Goal: Task Accomplishment & Management: Manage account settings

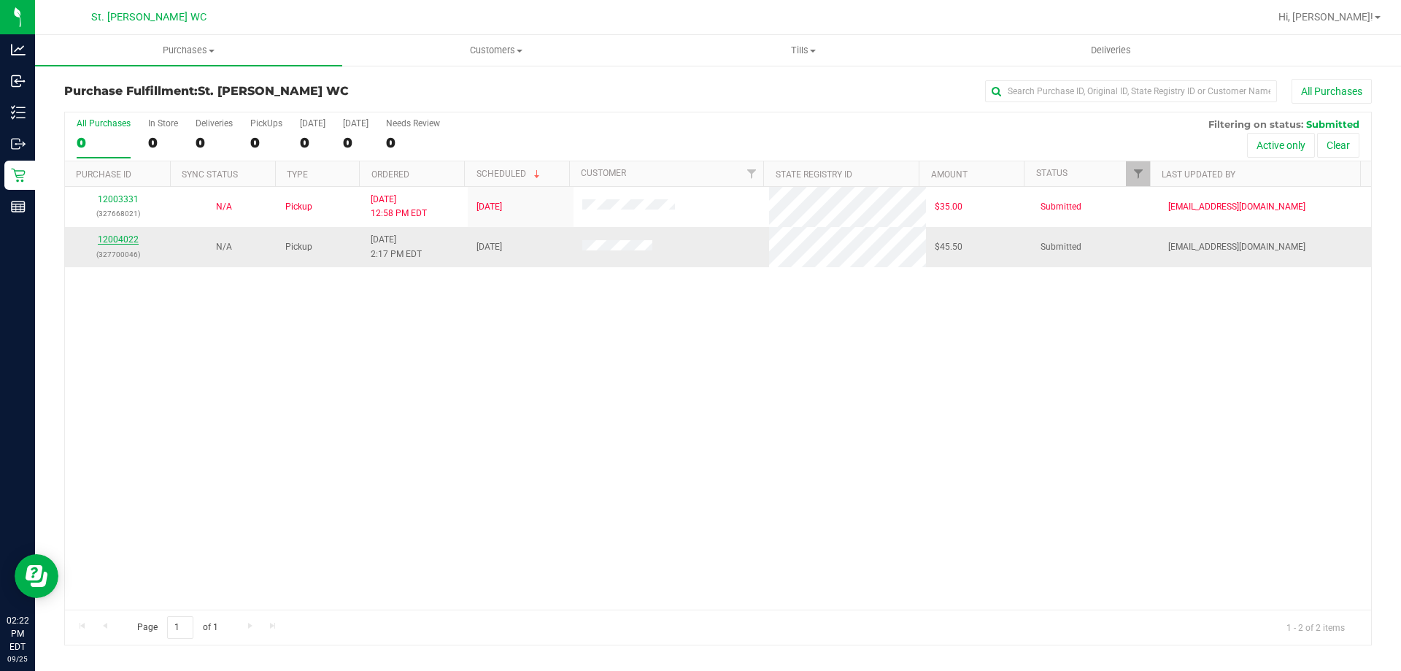
click at [115, 242] on link "12004022" at bounding box center [118, 239] width 41 height 10
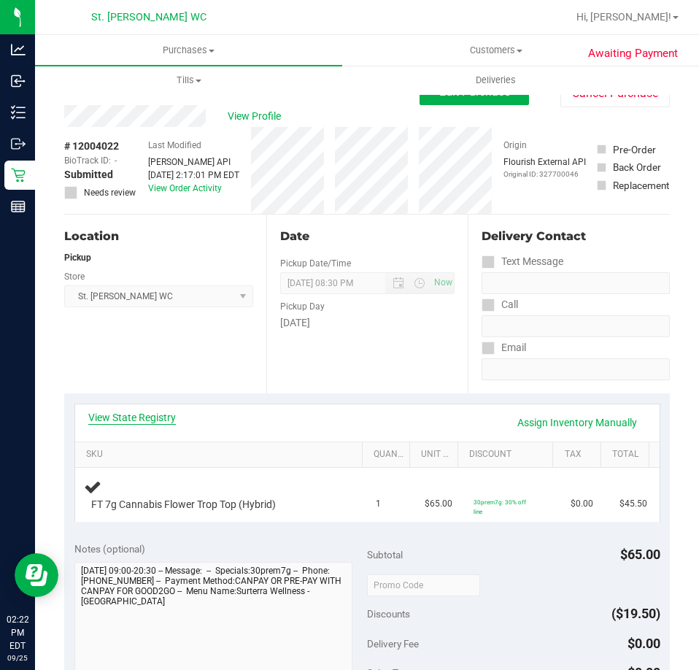
click at [138, 420] on link "View State Registry" at bounding box center [132, 417] width 88 height 15
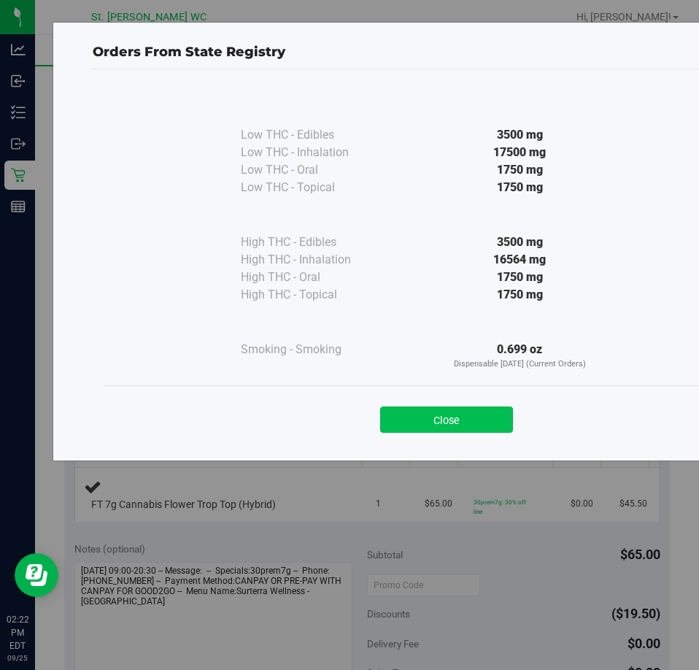
click at [420, 410] on button "Close" at bounding box center [446, 419] width 133 height 26
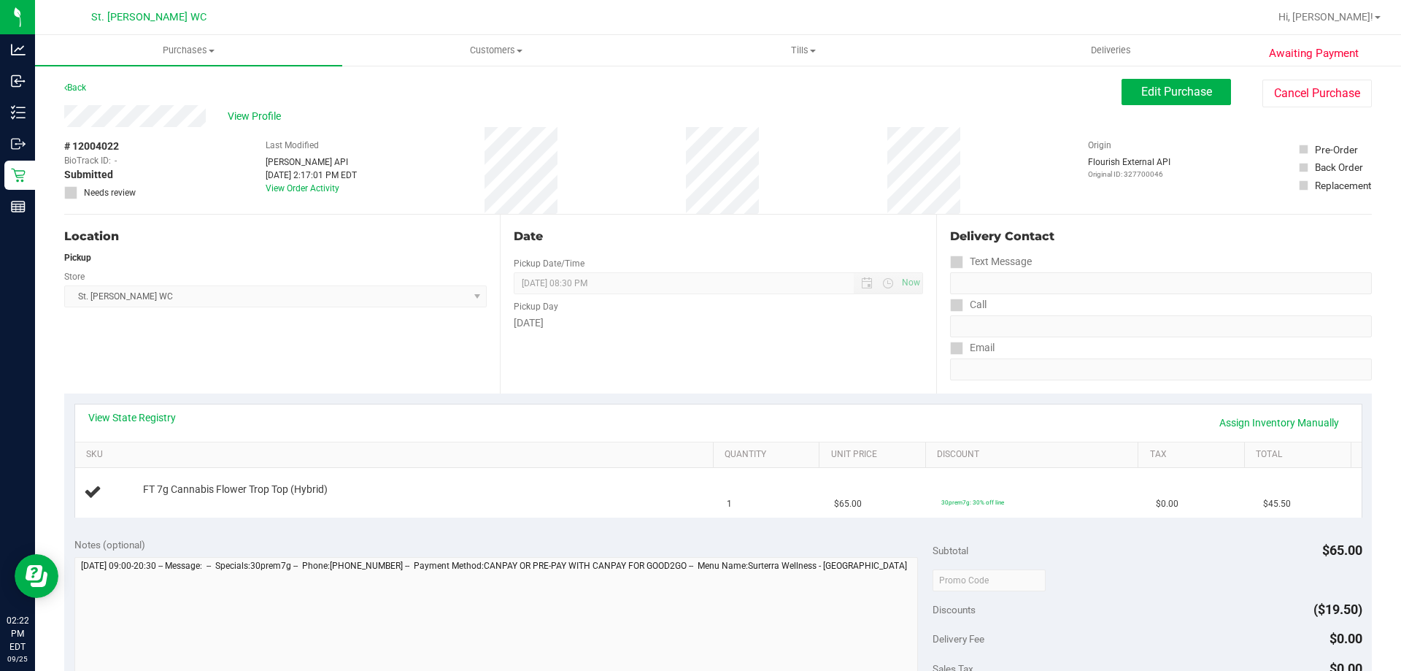
click at [779, 115] on div "View Profile" at bounding box center [592, 116] width 1057 height 22
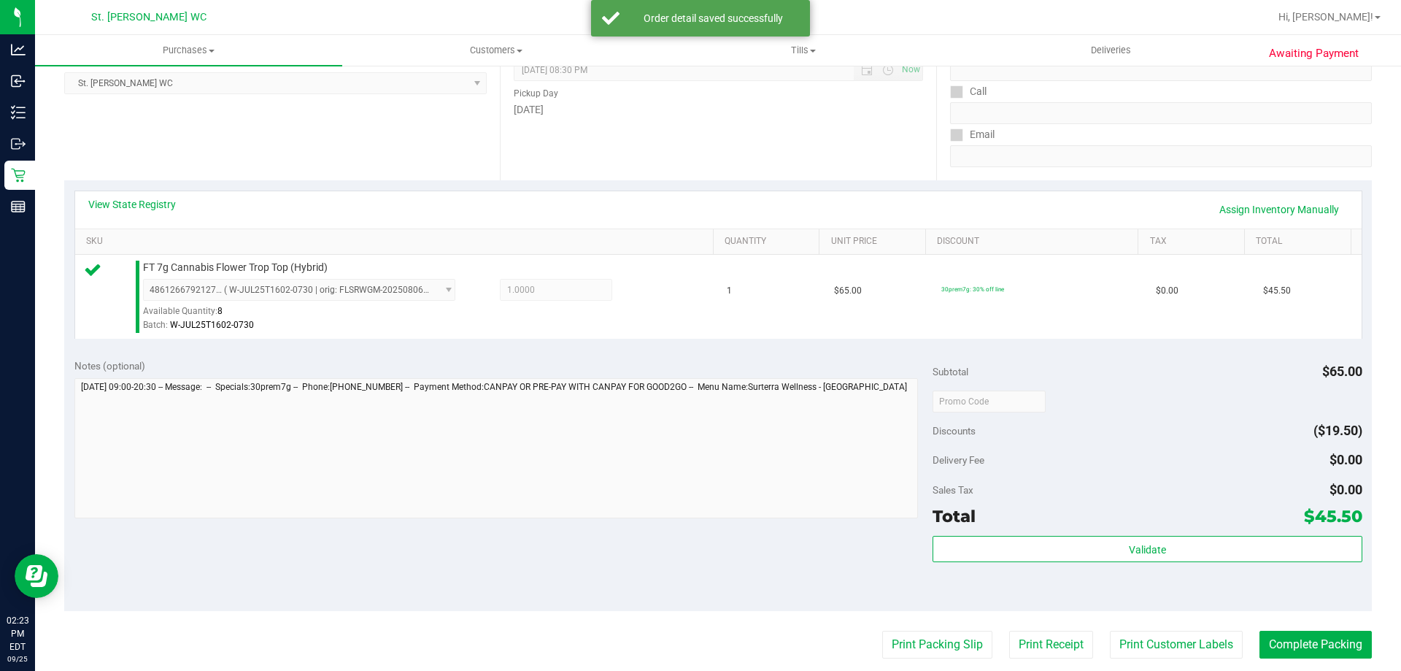
scroll to position [292, 0]
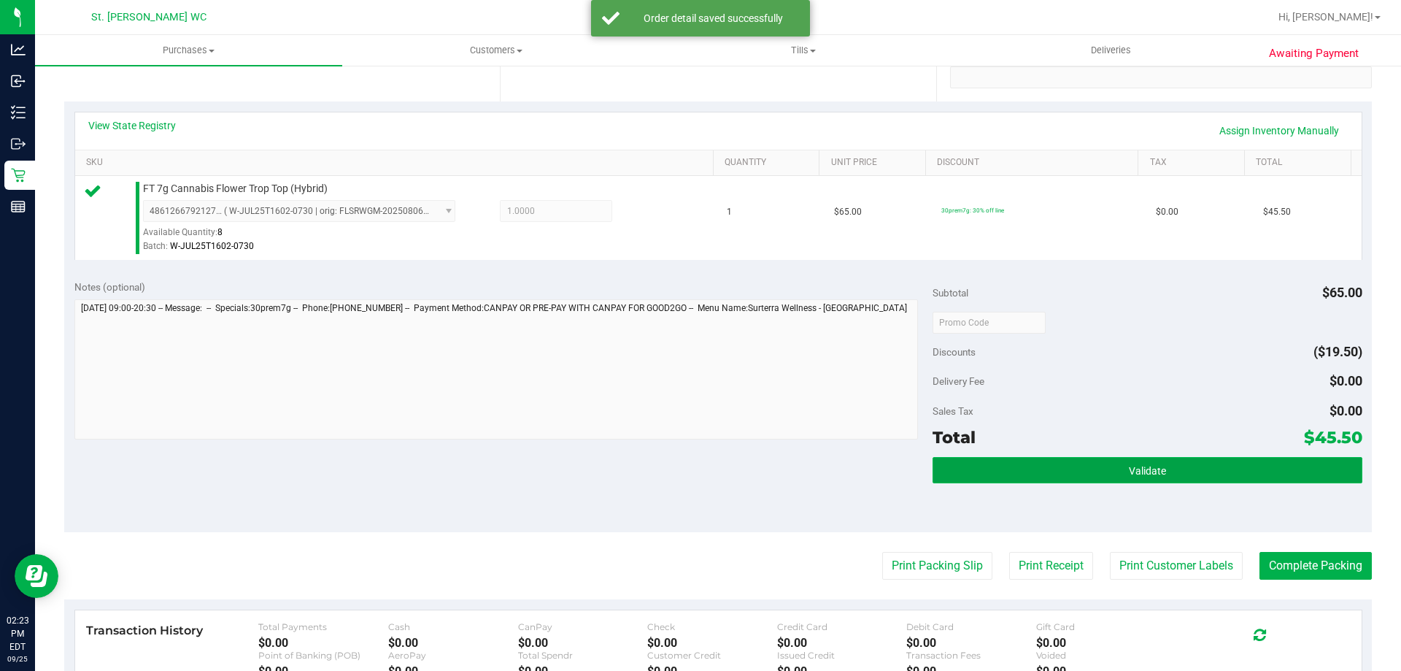
click at [1088, 477] on button "Validate" at bounding box center [1147, 470] width 429 height 26
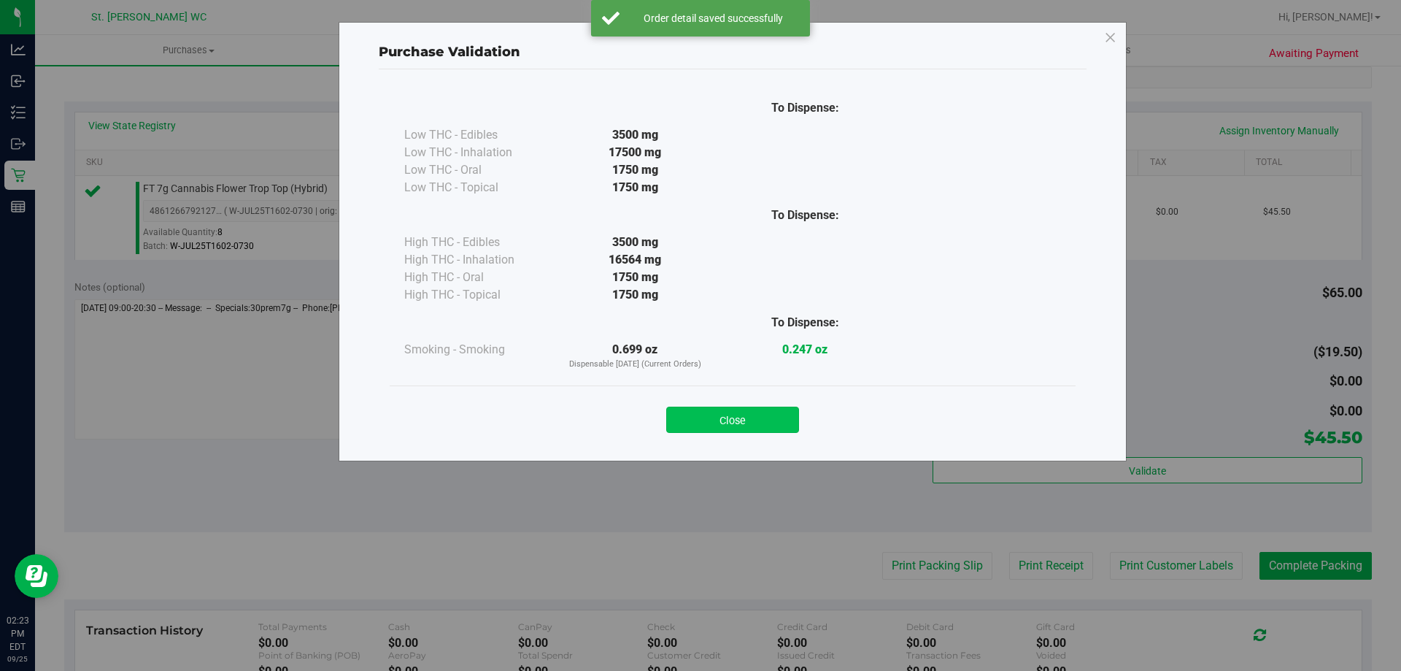
click at [749, 412] on button "Close" at bounding box center [732, 419] width 133 height 26
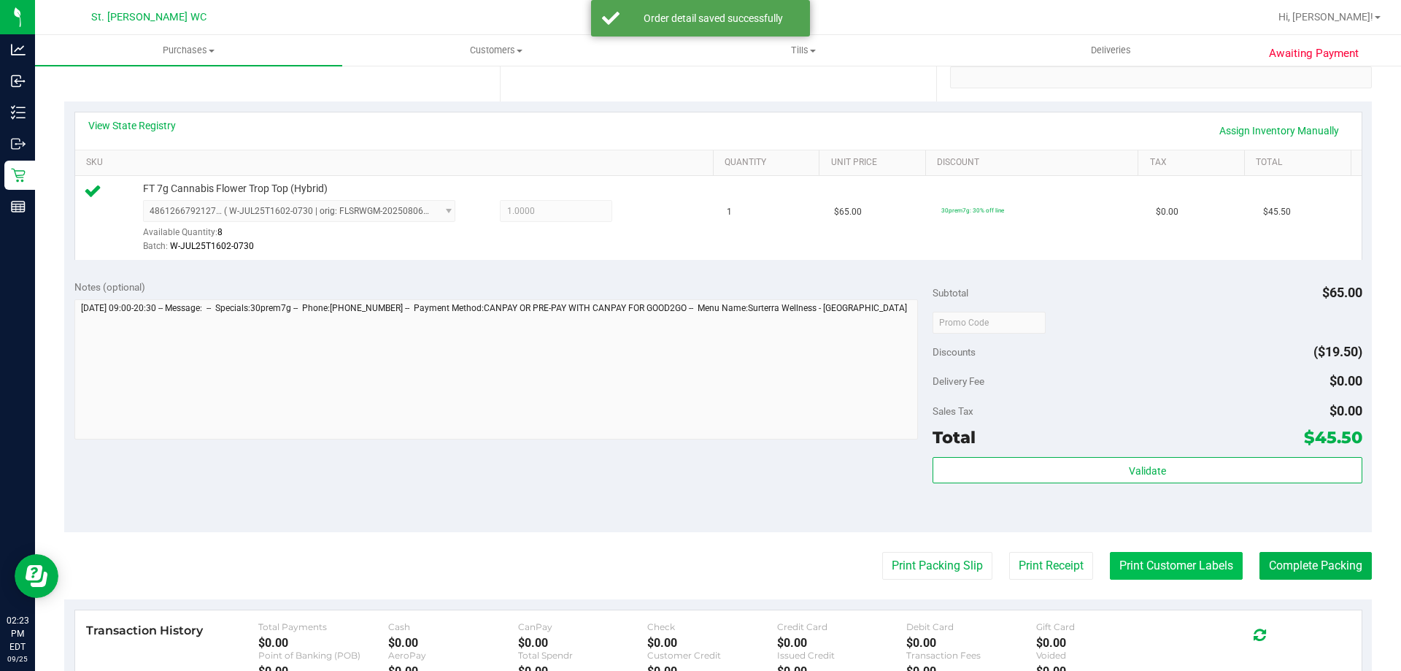
click at [1110, 557] on button "Print Customer Labels" at bounding box center [1176, 566] width 133 height 28
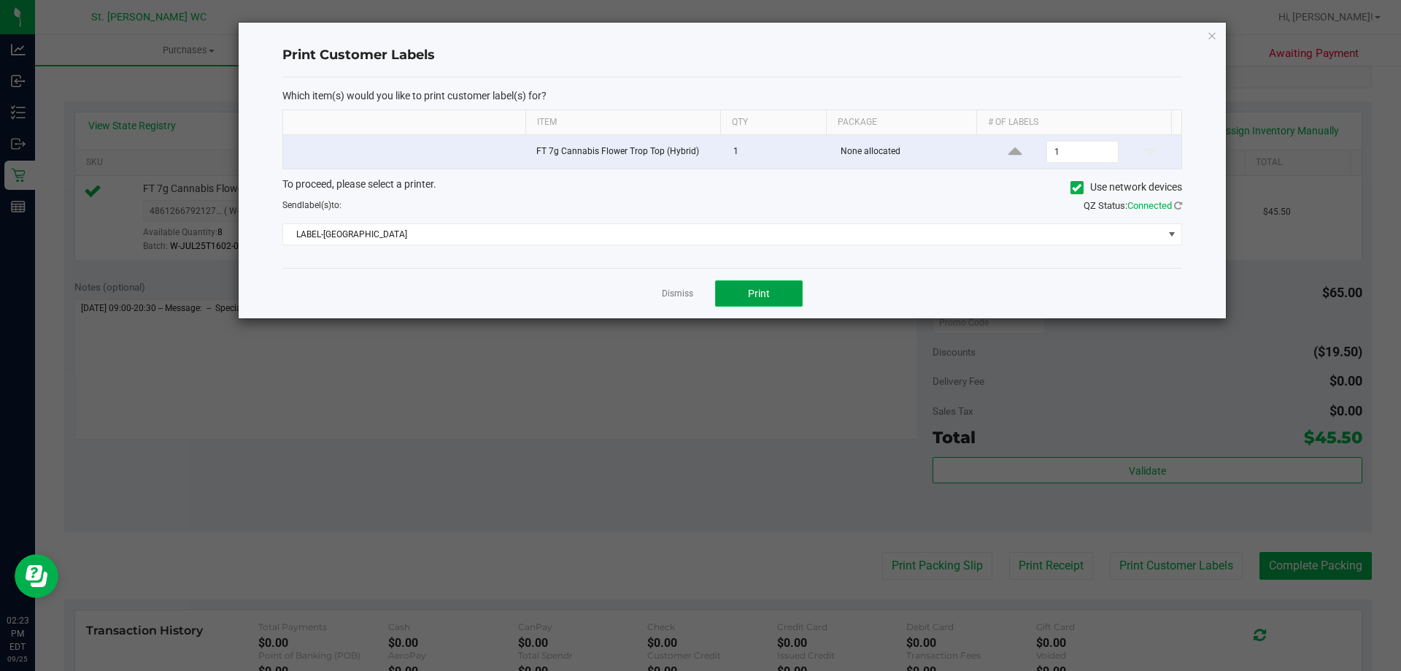
click at [761, 299] on span "Print" at bounding box center [759, 294] width 22 height 12
click at [676, 290] on link "Dismiss" at bounding box center [677, 294] width 31 height 12
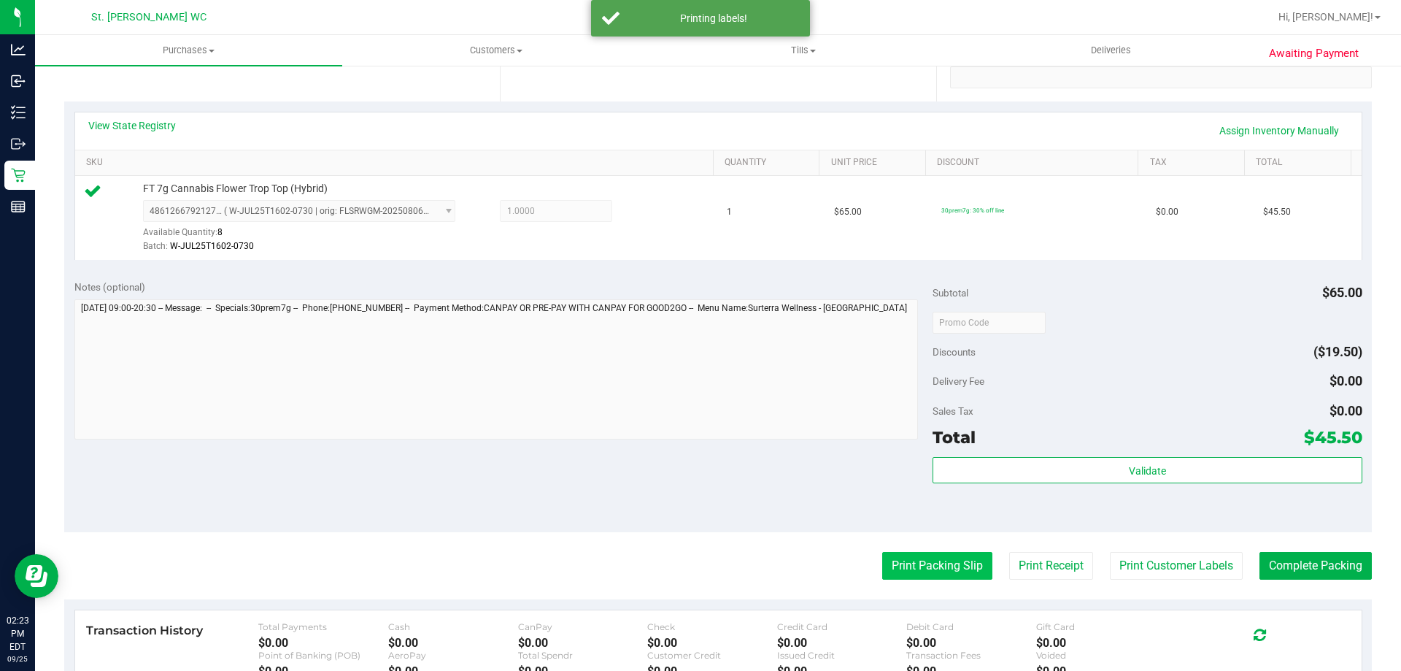
click at [887, 562] on button "Print Packing Slip" at bounding box center [937, 566] width 110 height 28
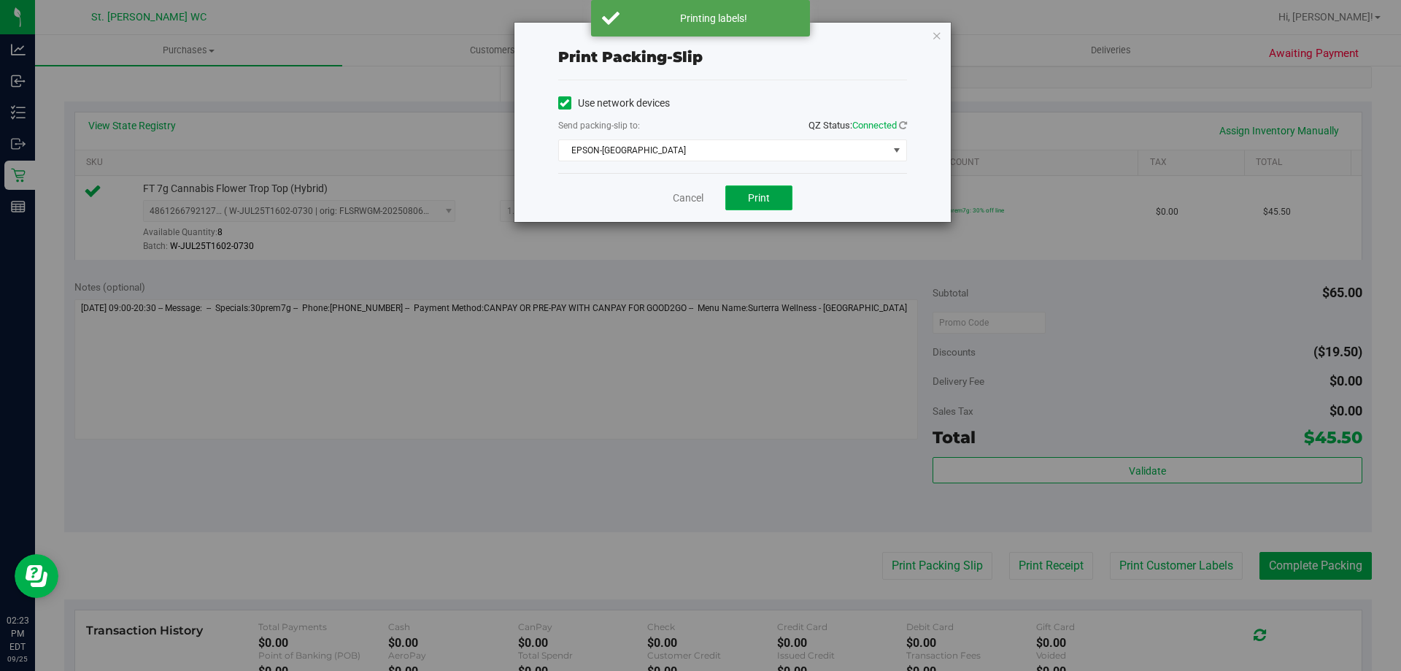
click at [745, 203] on button "Print" at bounding box center [758, 197] width 67 height 25
click at [691, 200] on link "Cancel" at bounding box center [688, 197] width 31 height 15
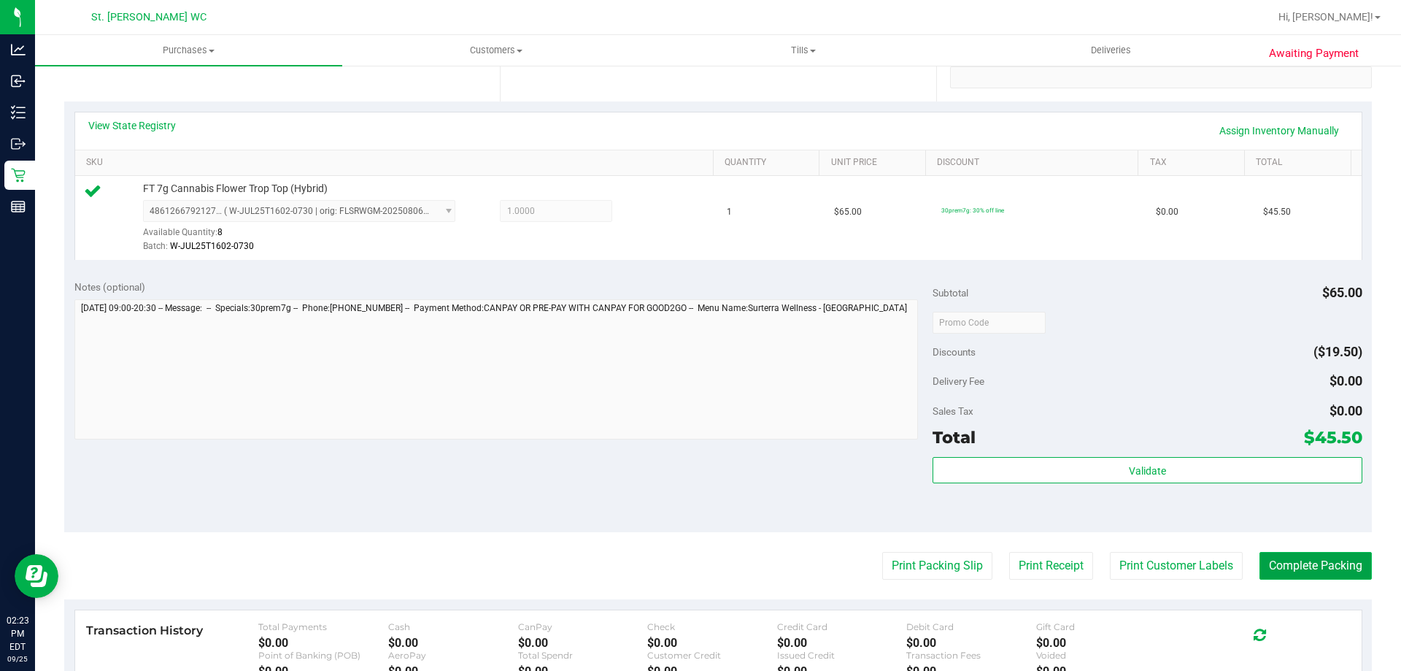
click at [1280, 578] on button "Complete Packing" at bounding box center [1316, 566] width 112 height 28
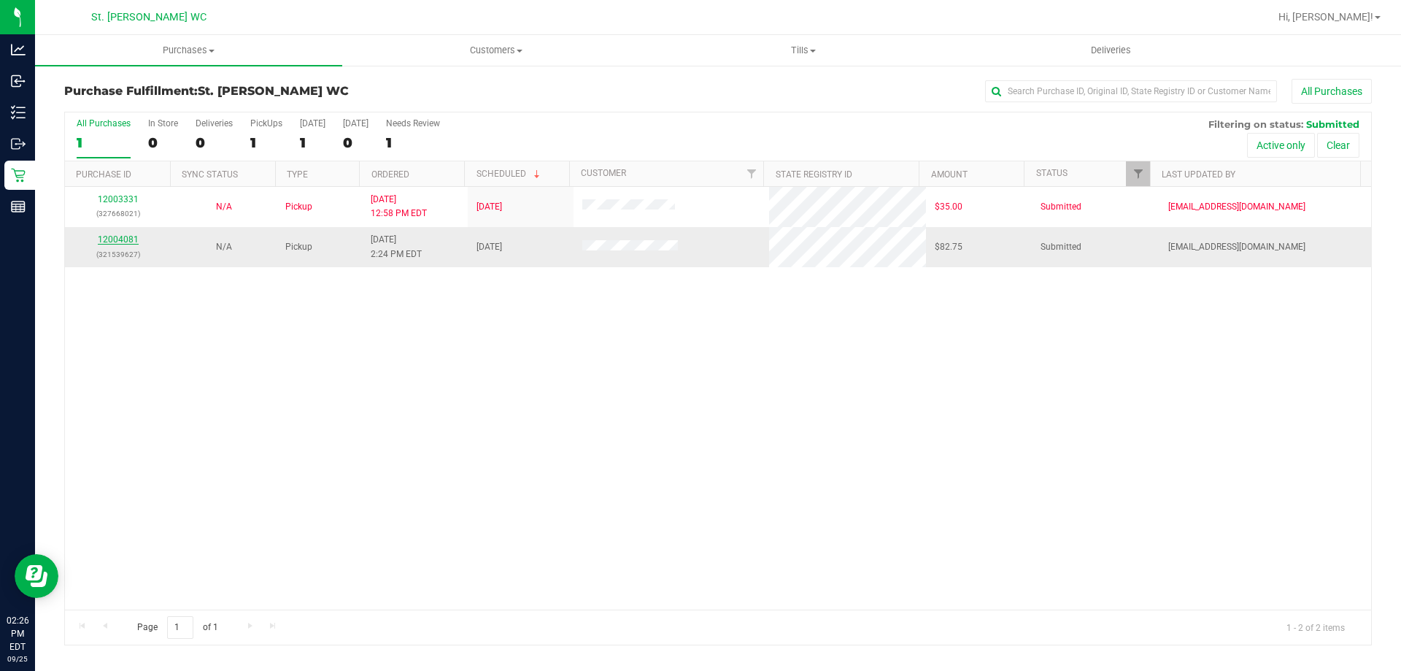
click at [112, 234] on link "12004081" at bounding box center [118, 239] width 41 height 10
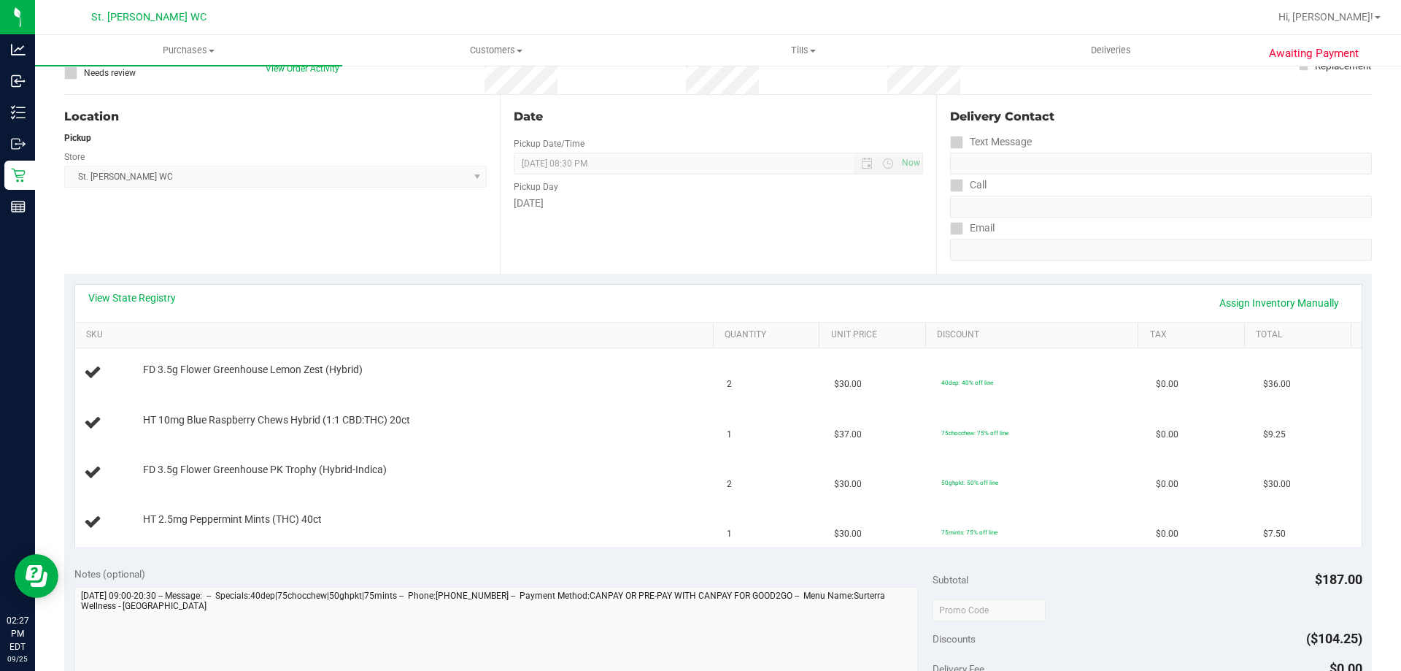
scroll to position [146, 0]
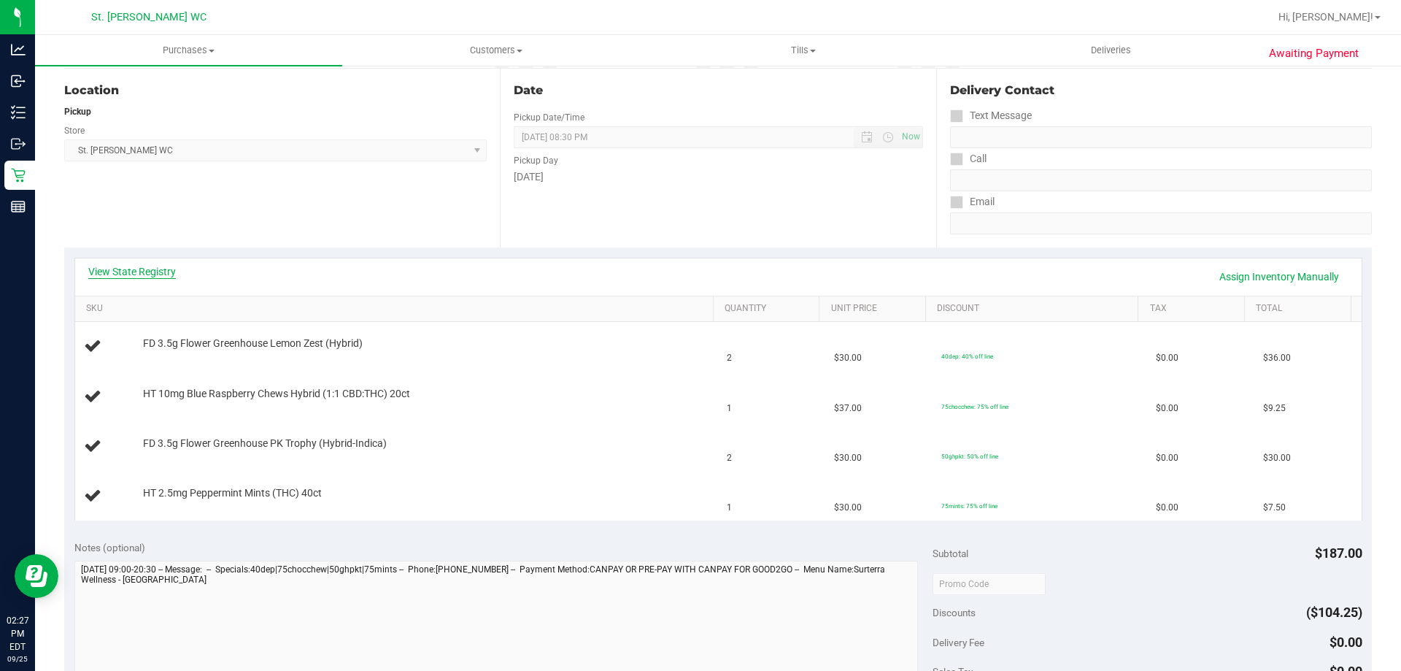
click at [136, 273] on link "View State Registry" at bounding box center [132, 271] width 88 height 15
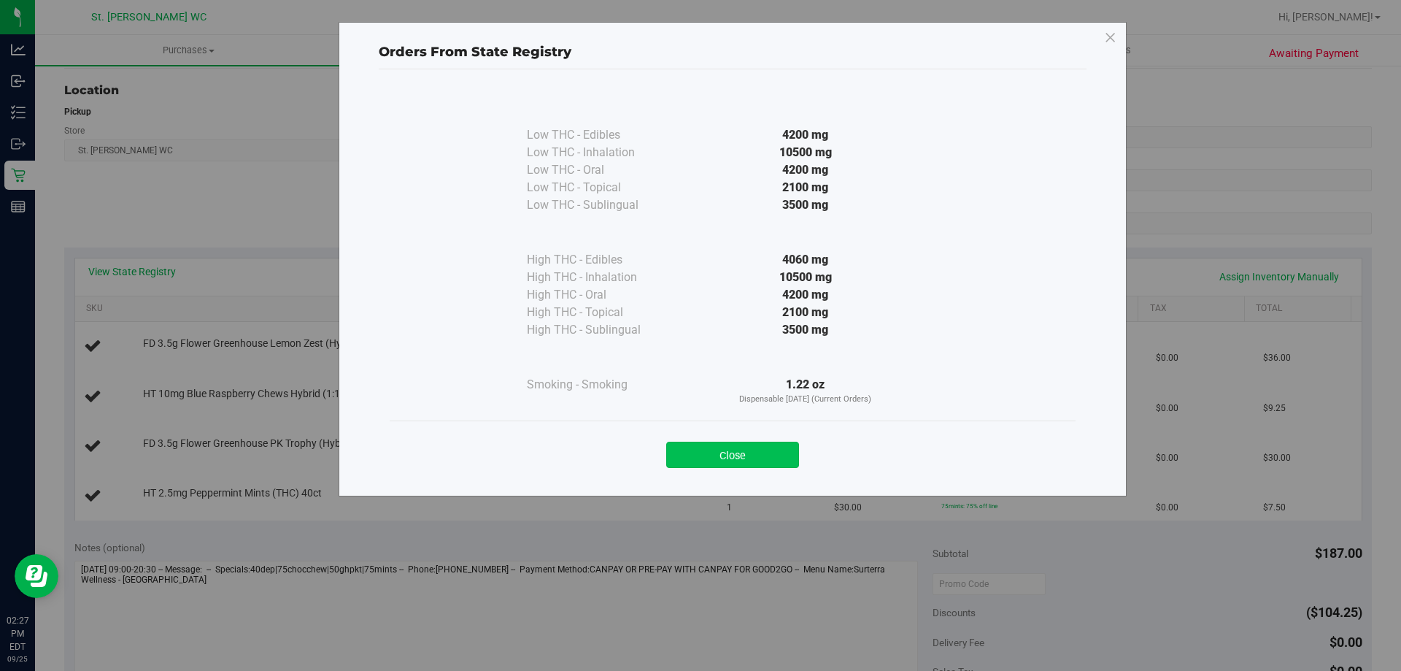
click at [701, 444] on button "Close" at bounding box center [732, 454] width 133 height 26
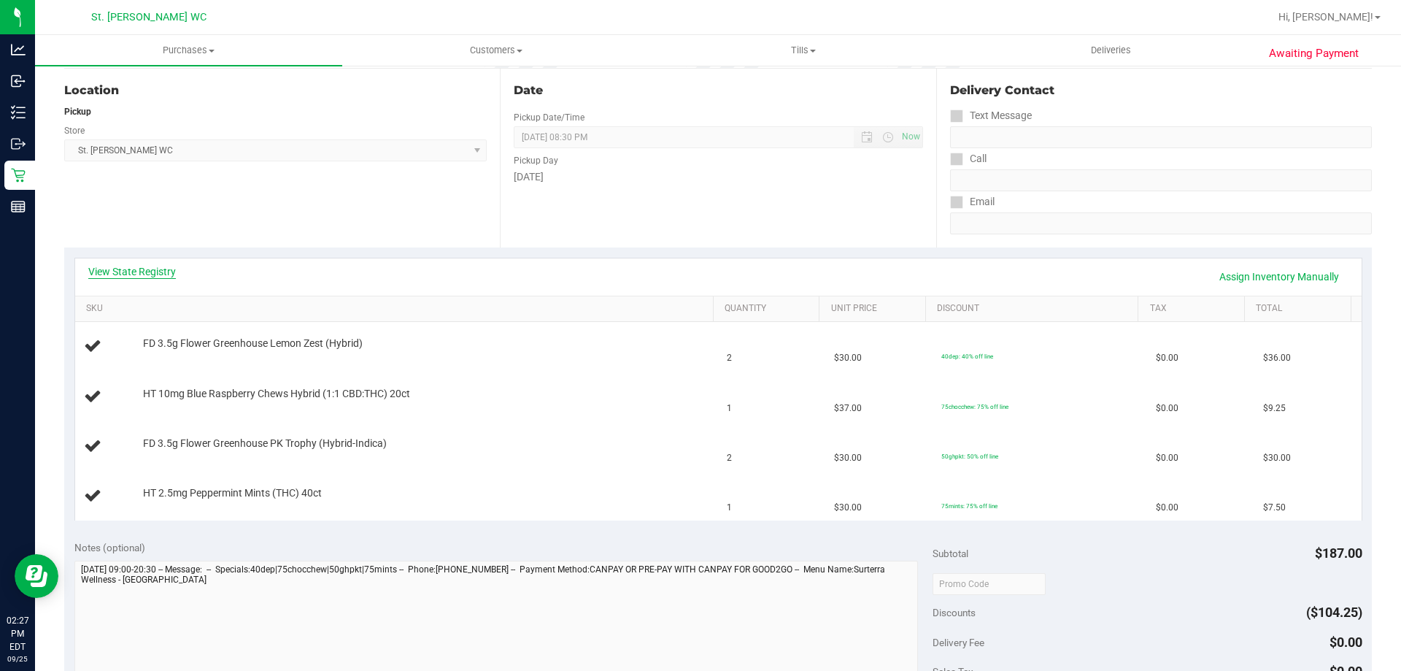
click at [124, 271] on link "View State Registry" at bounding box center [132, 271] width 88 height 15
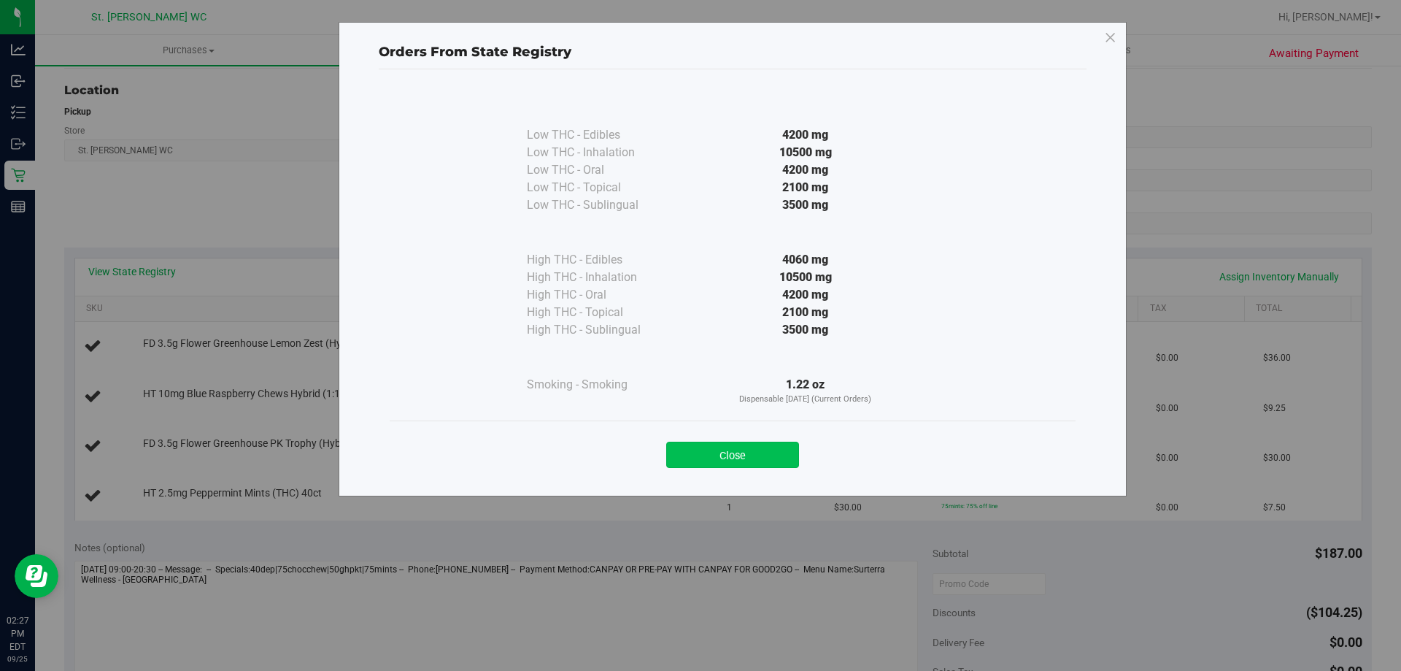
click at [695, 458] on button "Close" at bounding box center [732, 454] width 133 height 26
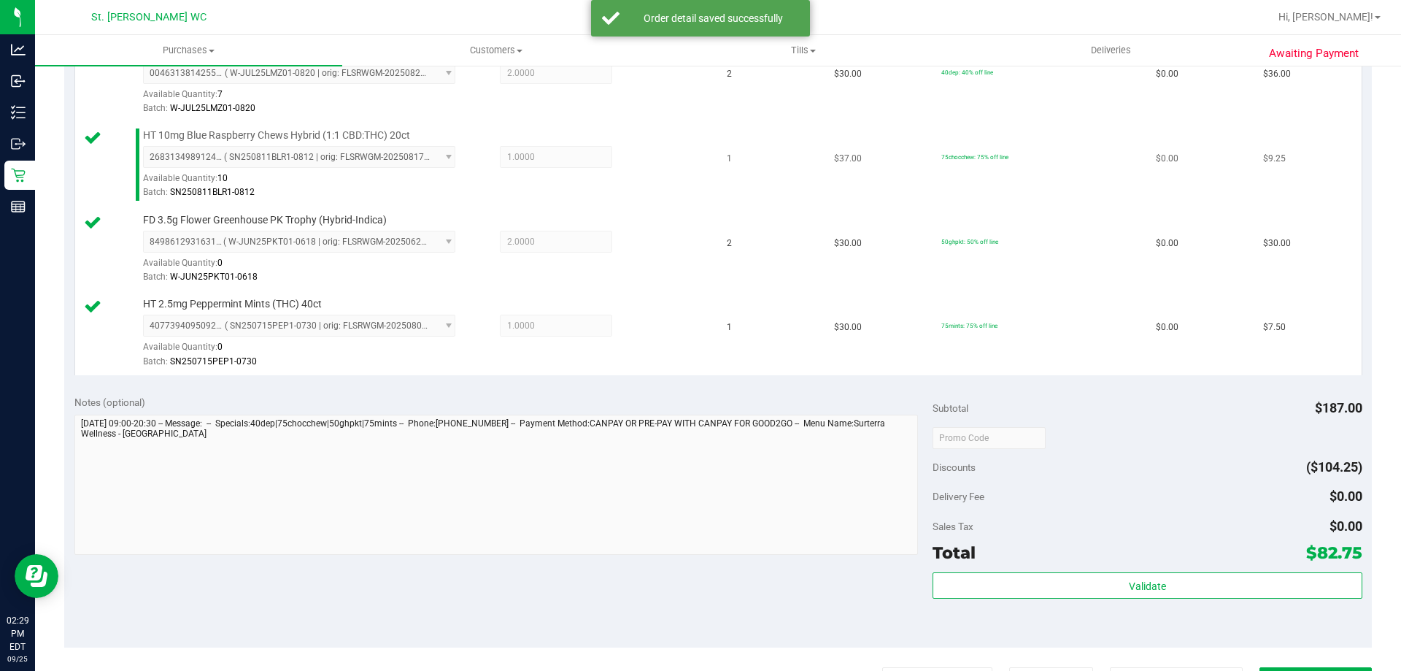
scroll to position [438, 0]
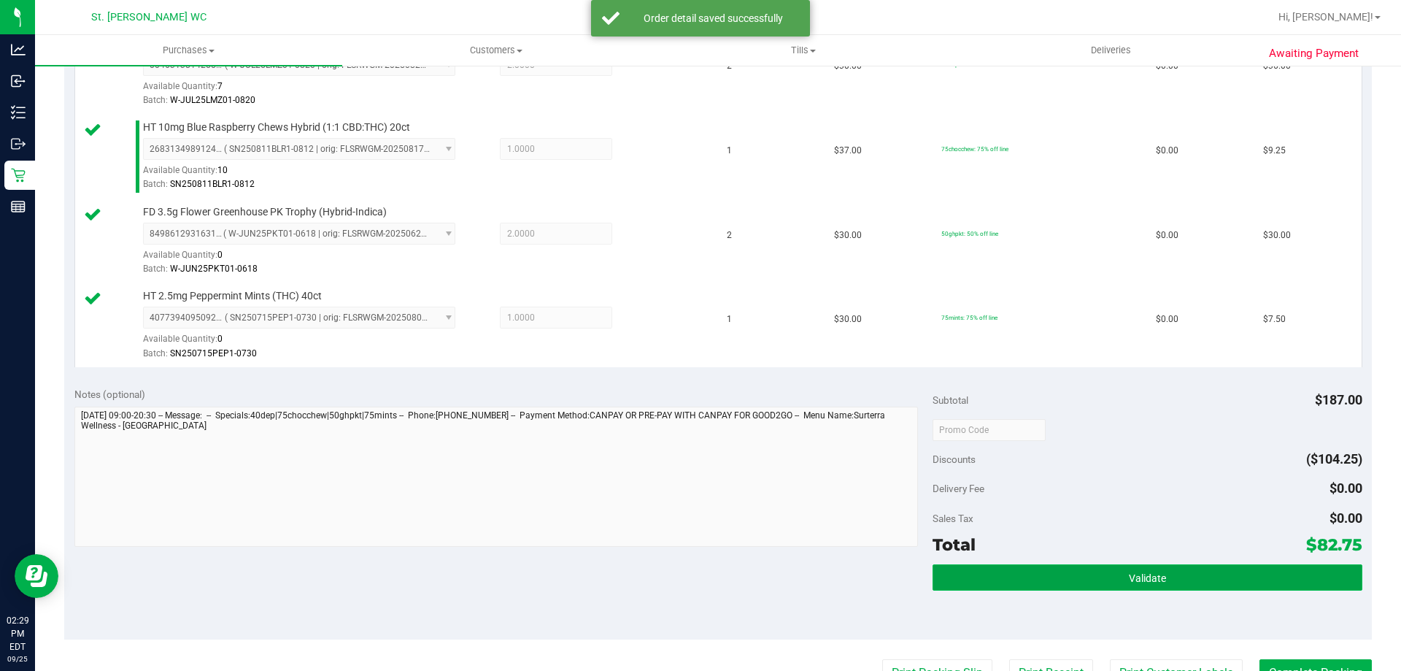
click at [1108, 567] on button "Validate" at bounding box center [1147, 577] width 429 height 26
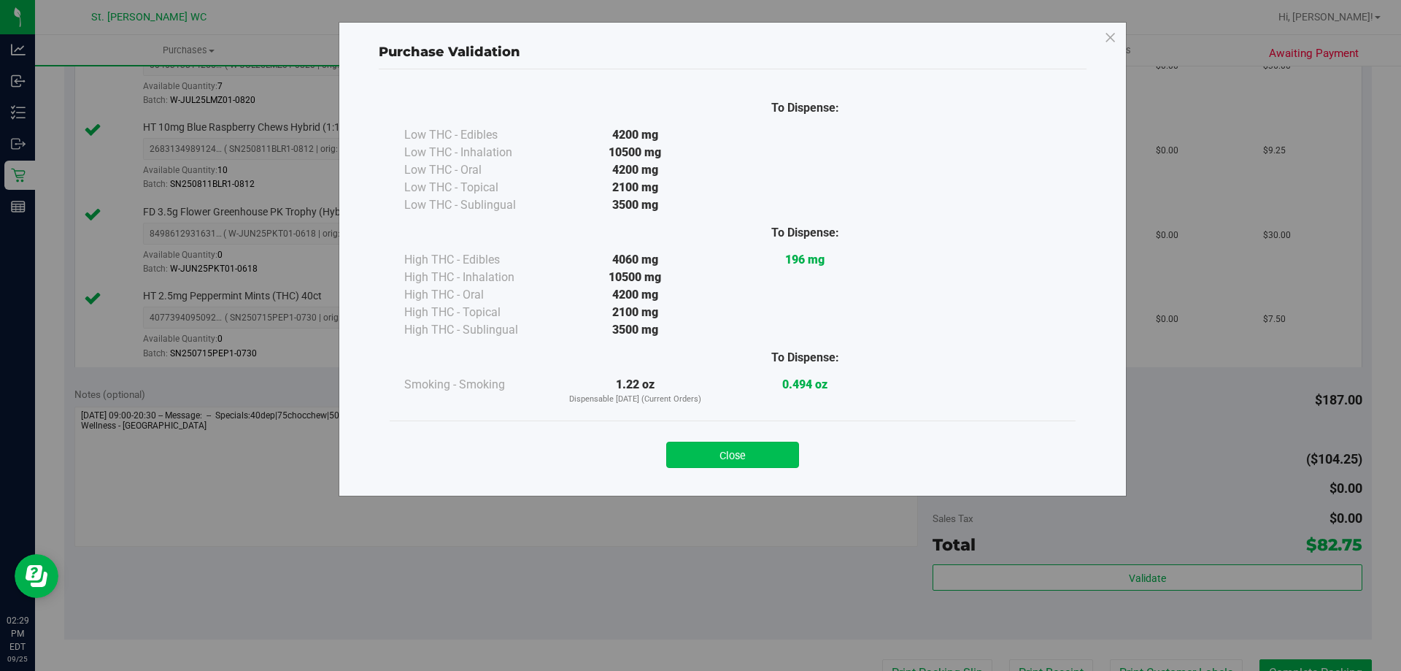
click at [729, 450] on button "Close" at bounding box center [732, 454] width 133 height 26
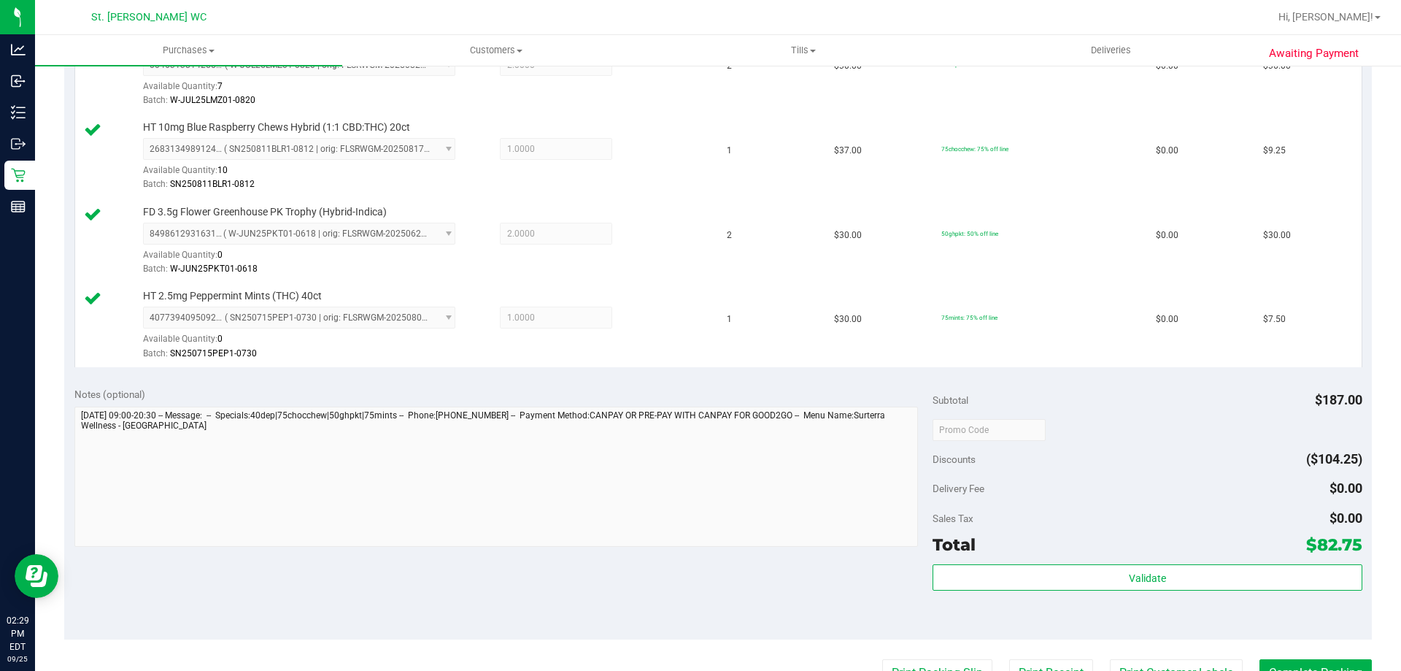
scroll to position [657, 0]
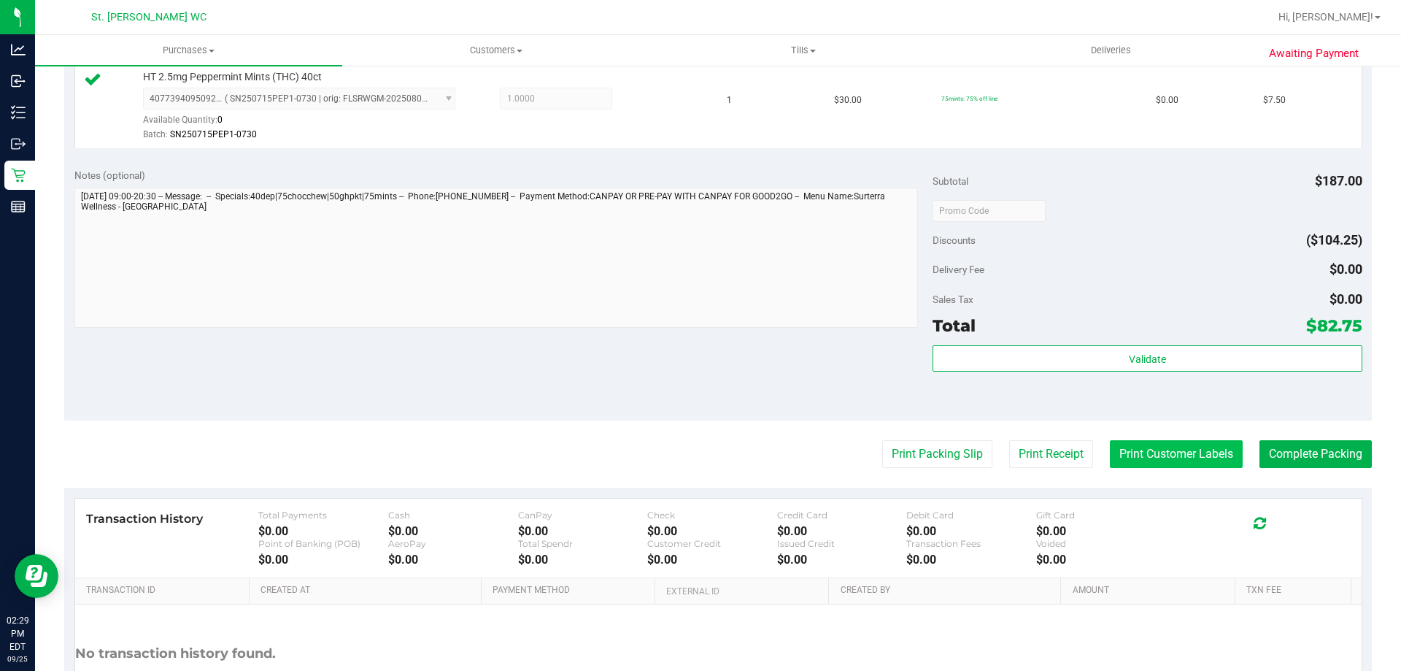
click at [1115, 457] on button "Print Customer Labels" at bounding box center [1176, 454] width 133 height 28
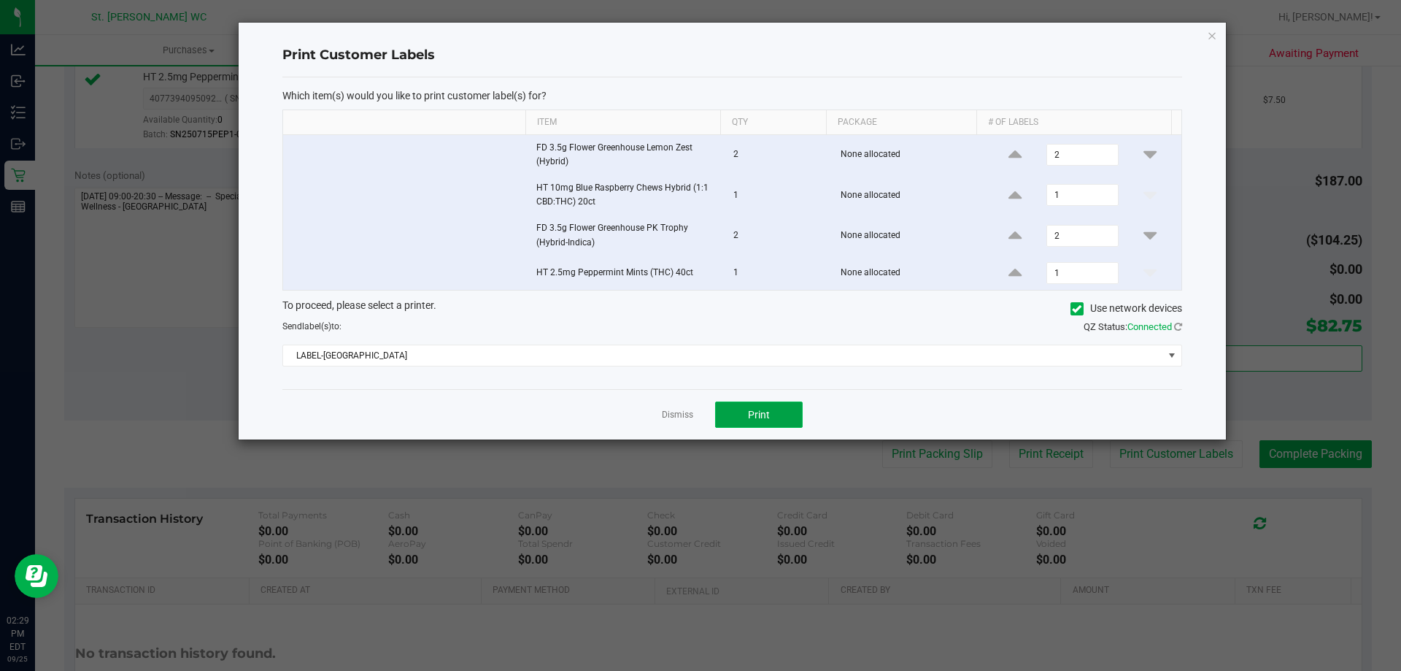
click at [792, 412] on button "Print" at bounding box center [759, 414] width 88 height 26
click at [673, 417] on link "Dismiss" at bounding box center [677, 415] width 31 height 12
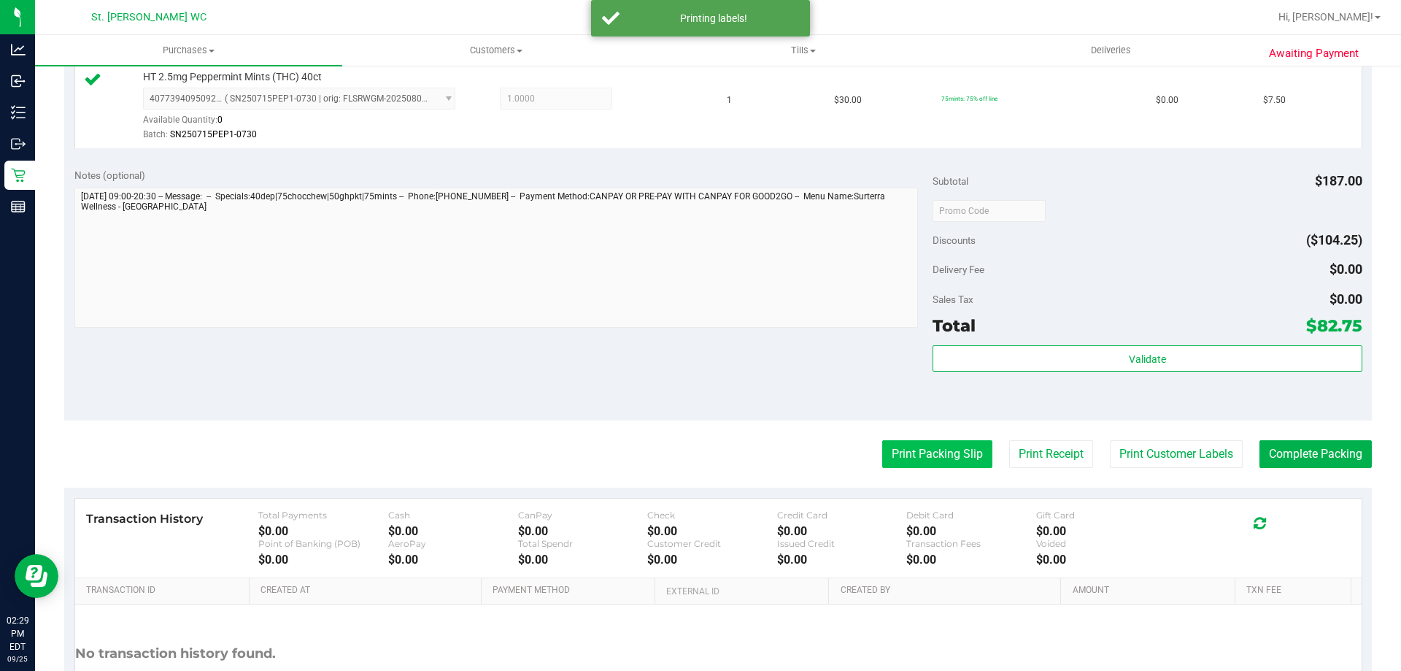
click at [929, 442] on button "Print Packing Slip" at bounding box center [937, 454] width 110 height 28
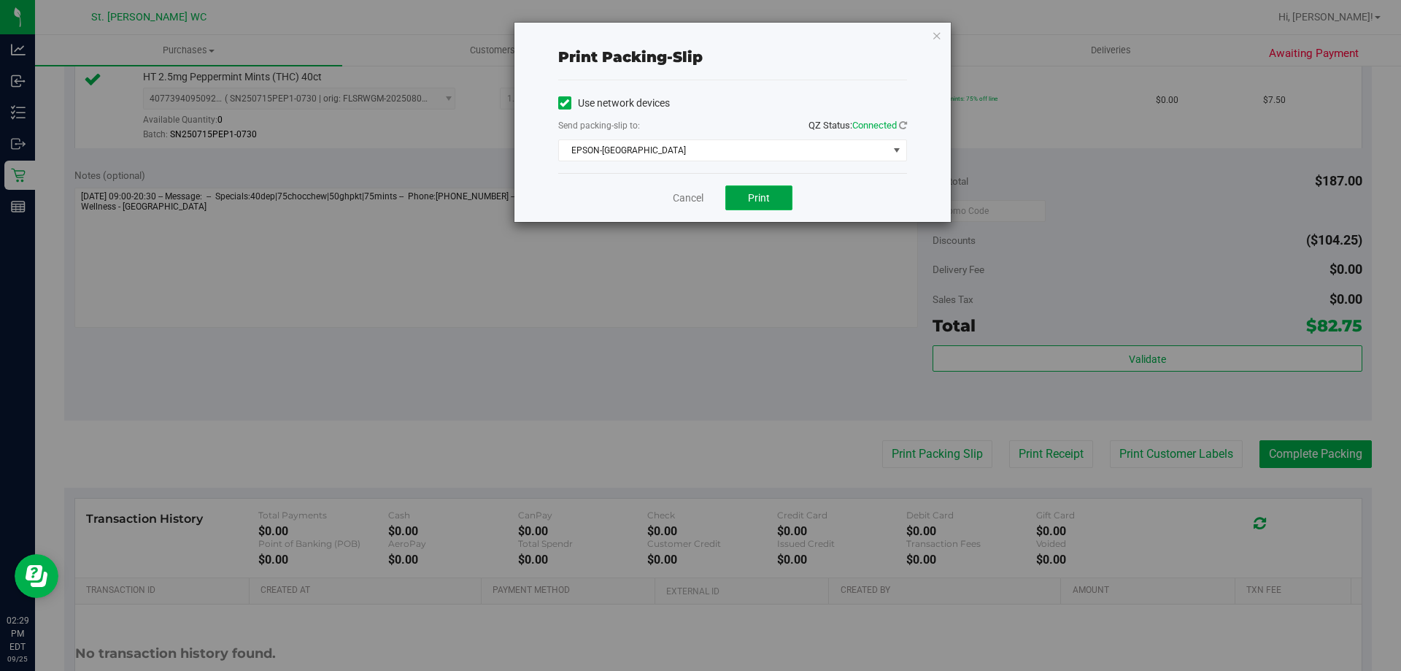
click at [763, 201] on span "Print" at bounding box center [759, 198] width 22 height 12
click at [688, 197] on link "Cancel" at bounding box center [688, 197] width 31 height 15
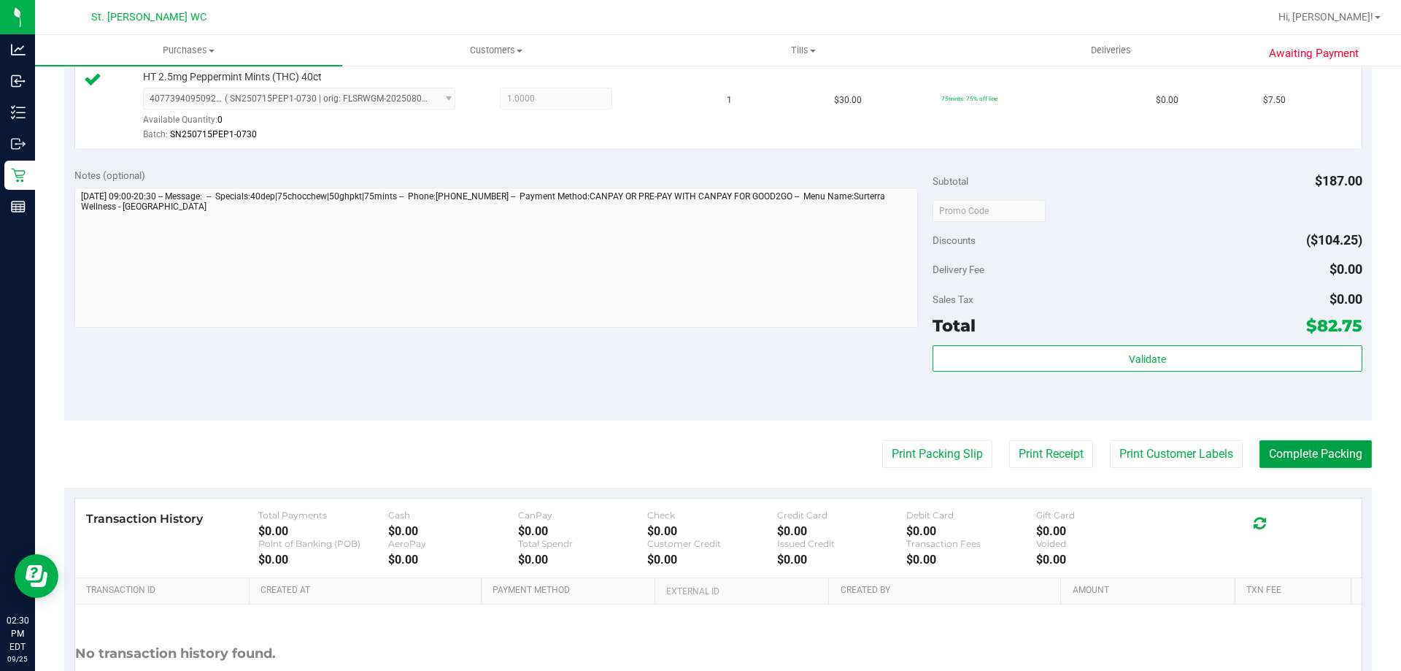
click at [1285, 444] on button "Complete Packing" at bounding box center [1316, 454] width 112 height 28
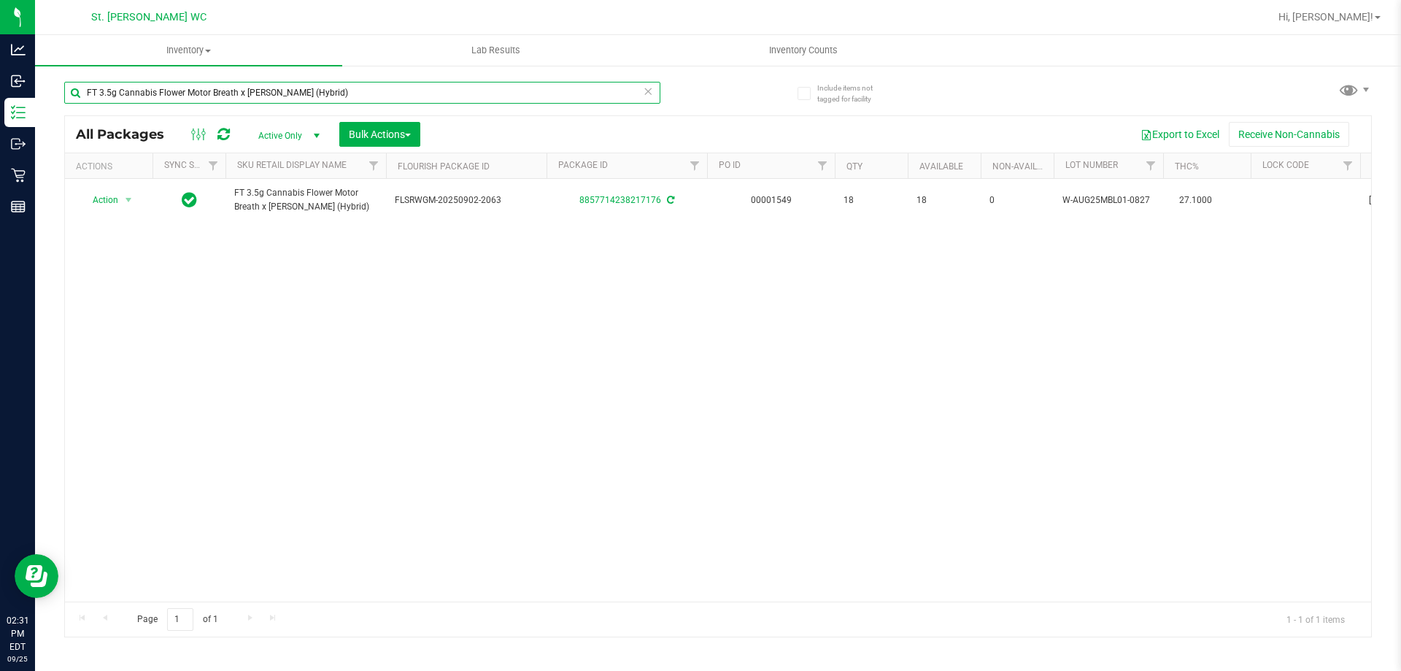
drag, startPoint x: 347, startPoint y: 95, endPoint x: 66, endPoint y: 97, distance: 280.2
click at [66, 97] on input "FT 3.5g Cannabis Flower Motor Breath x Mike Larry (Hybrid)" at bounding box center [362, 93] width 596 height 22
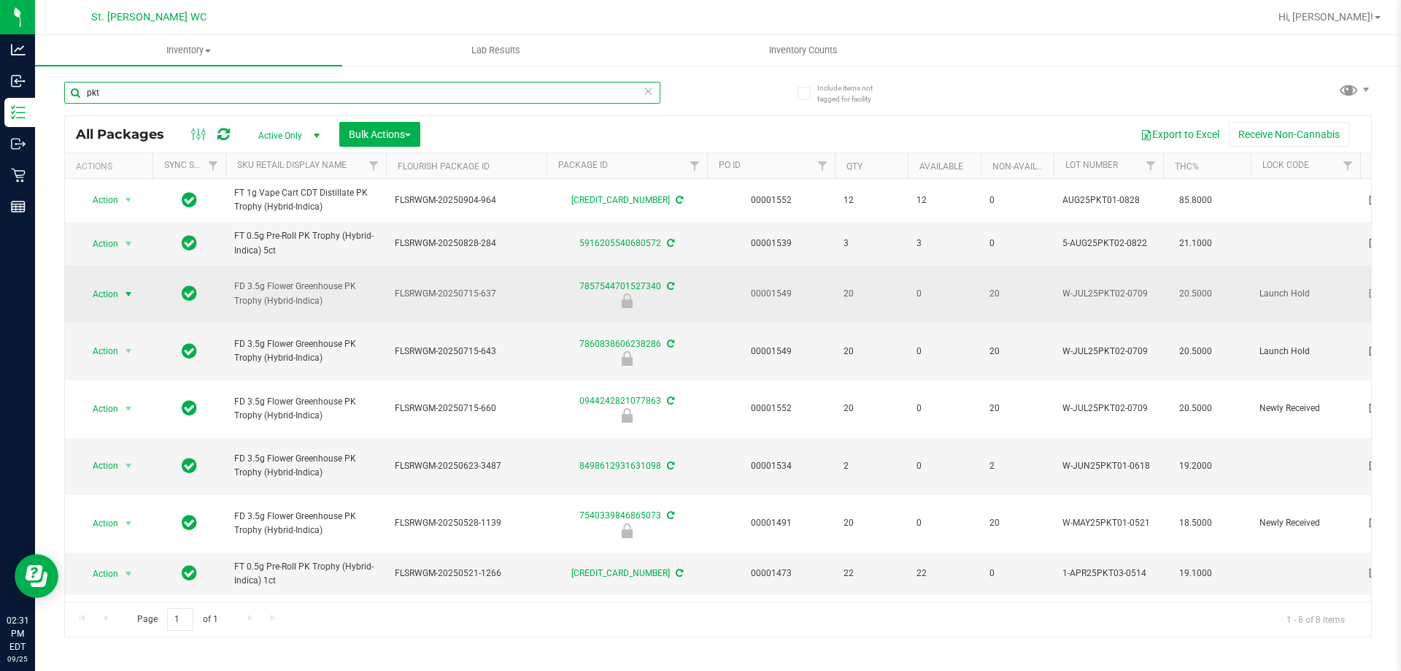
type input "pkt"
click at [123, 290] on span "select" at bounding box center [129, 294] width 12 height 12
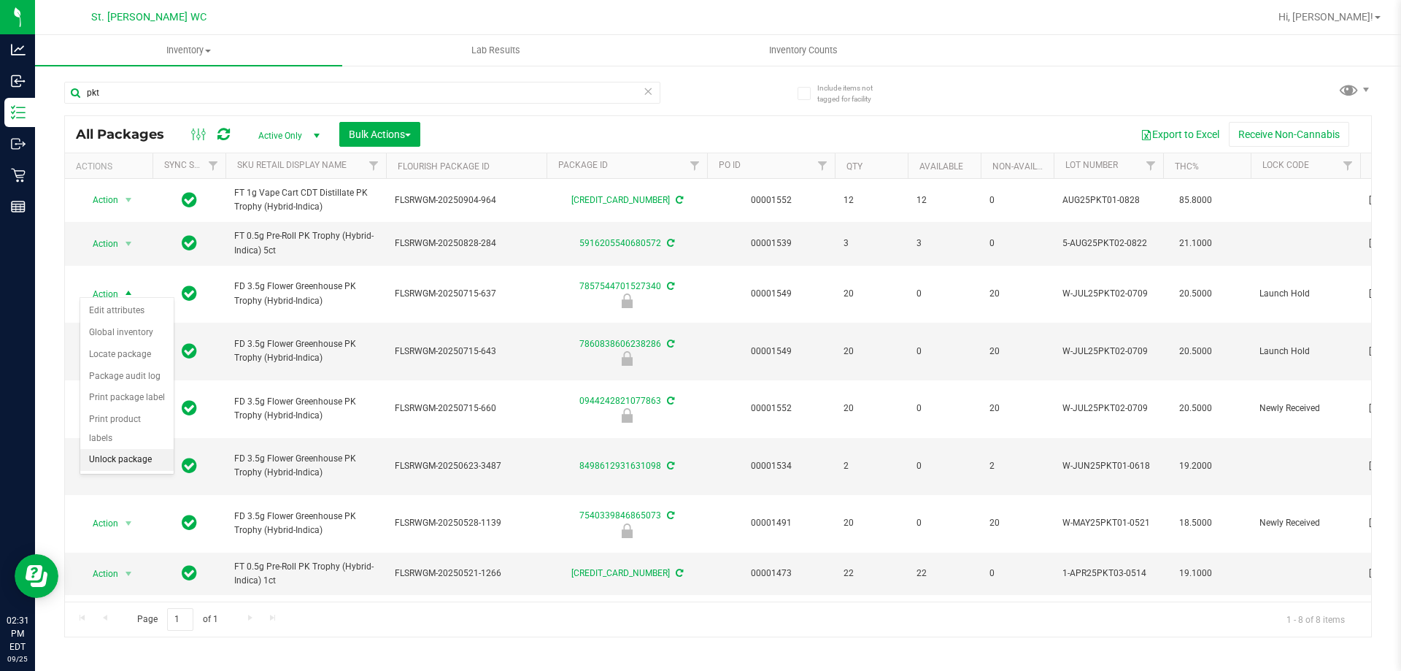
click at [139, 449] on li "Unlock package" at bounding box center [126, 460] width 93 height 22
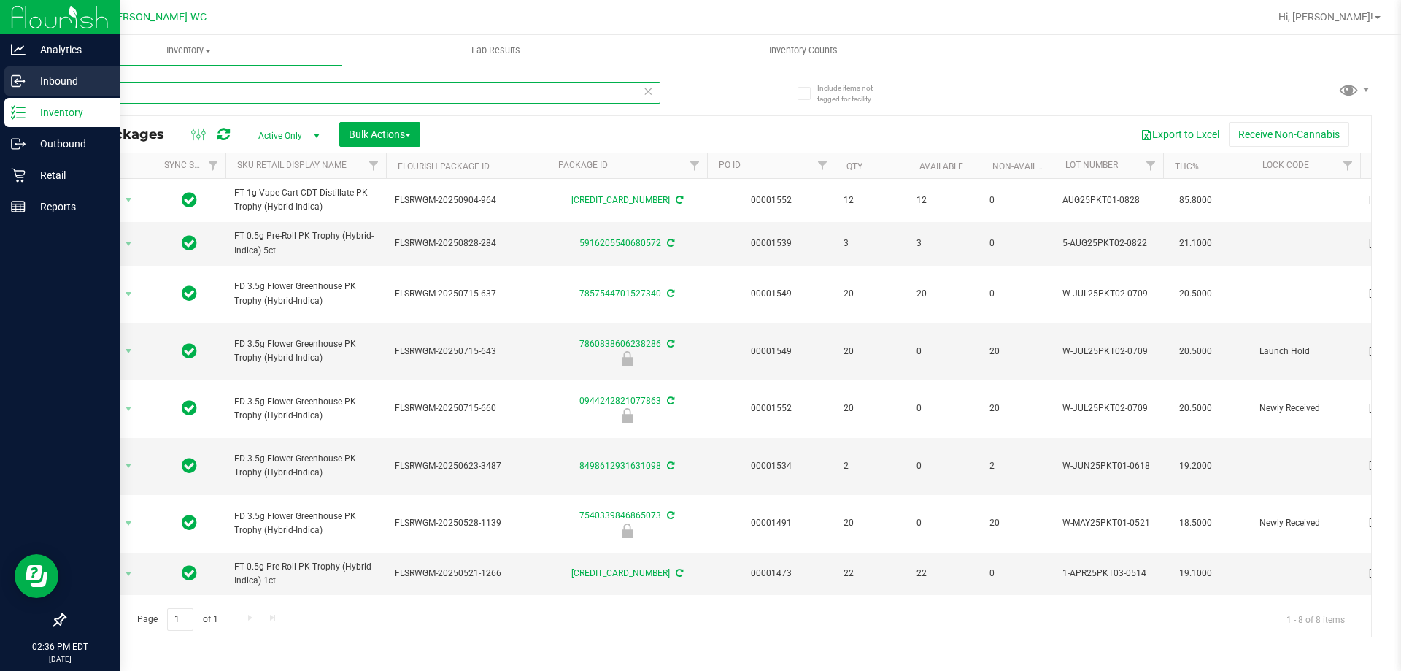
drag, startPoint x: 247, startPoint y: 100, endPoint x: 19, endPoint y: 87, distance: 228.1
click at [19, 87] on div "Analytics Inbound Inventory Outbound Retail Reports 02:36 PM EDT 09/25/2025 09/…" at bounding box center [700, 335] width 1401 height 671
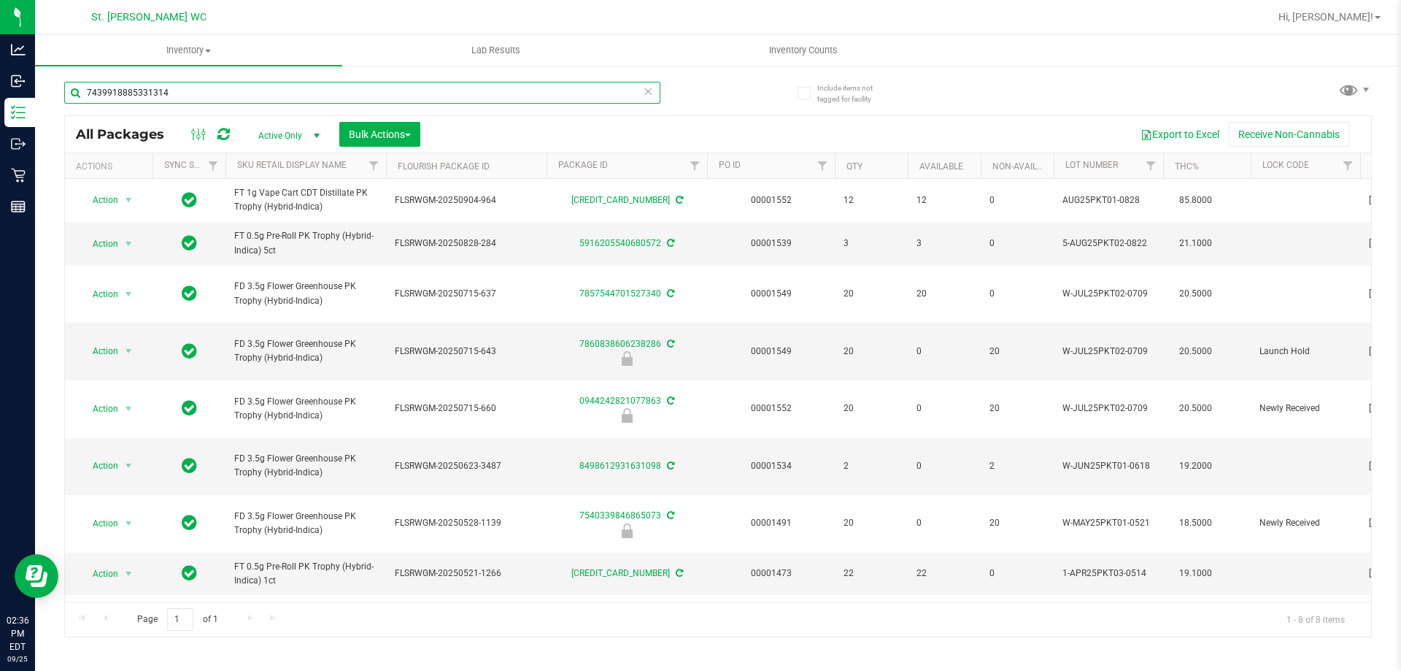
type input "7439918885331314"
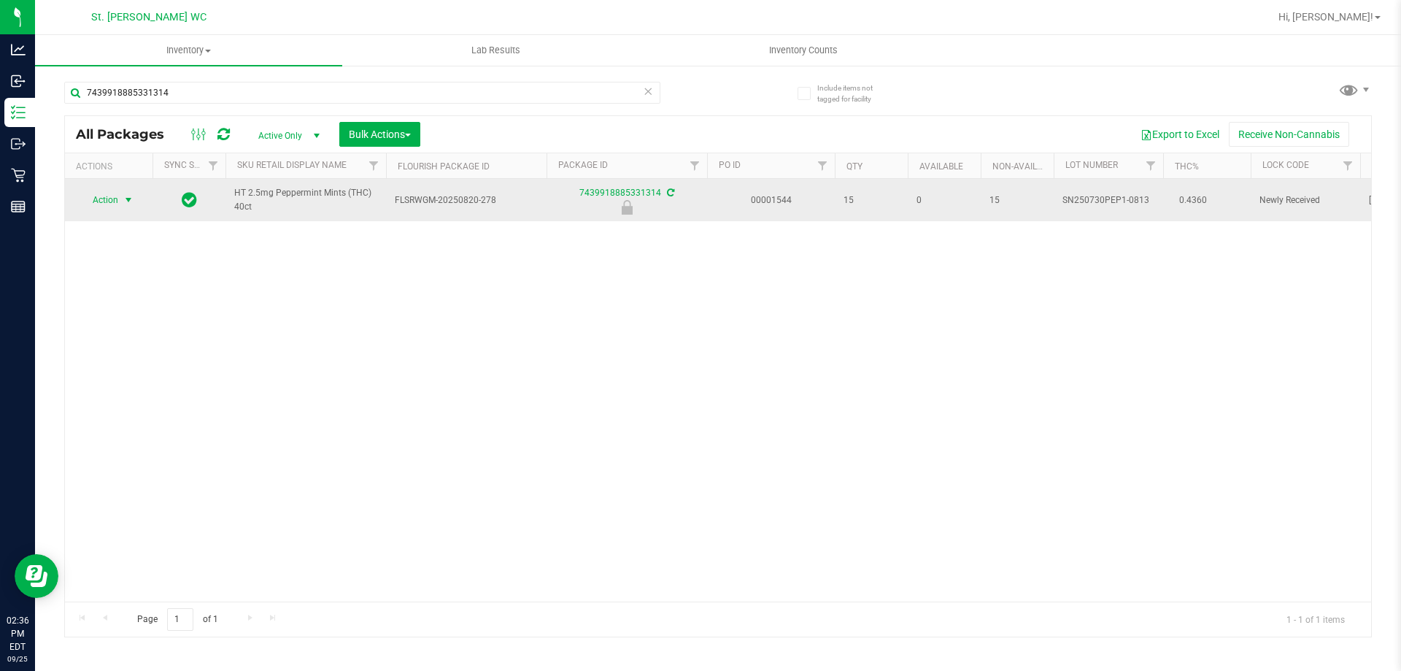
click at [128, 204] on span "select" at bounding box center [129, 200] width 12 height 12
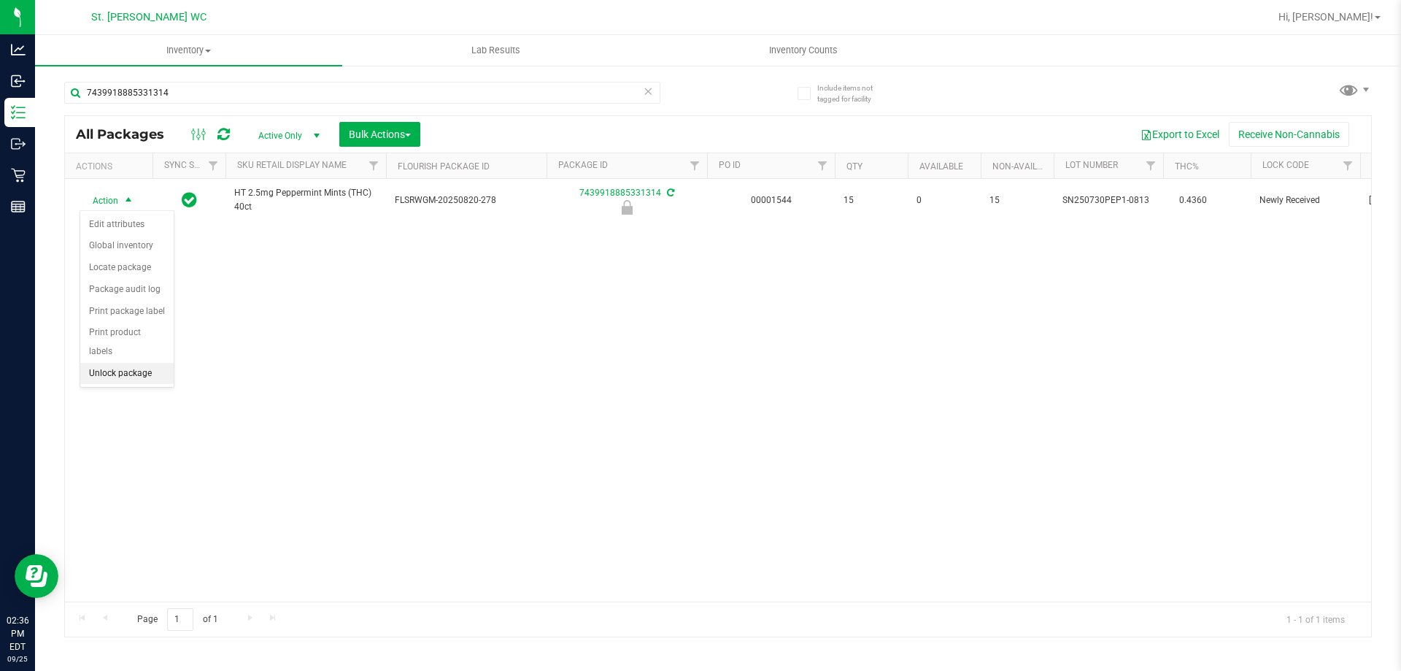
click at [132, 363] on li "Unlock package" at bounding box center [126, 374] width 93 height 22
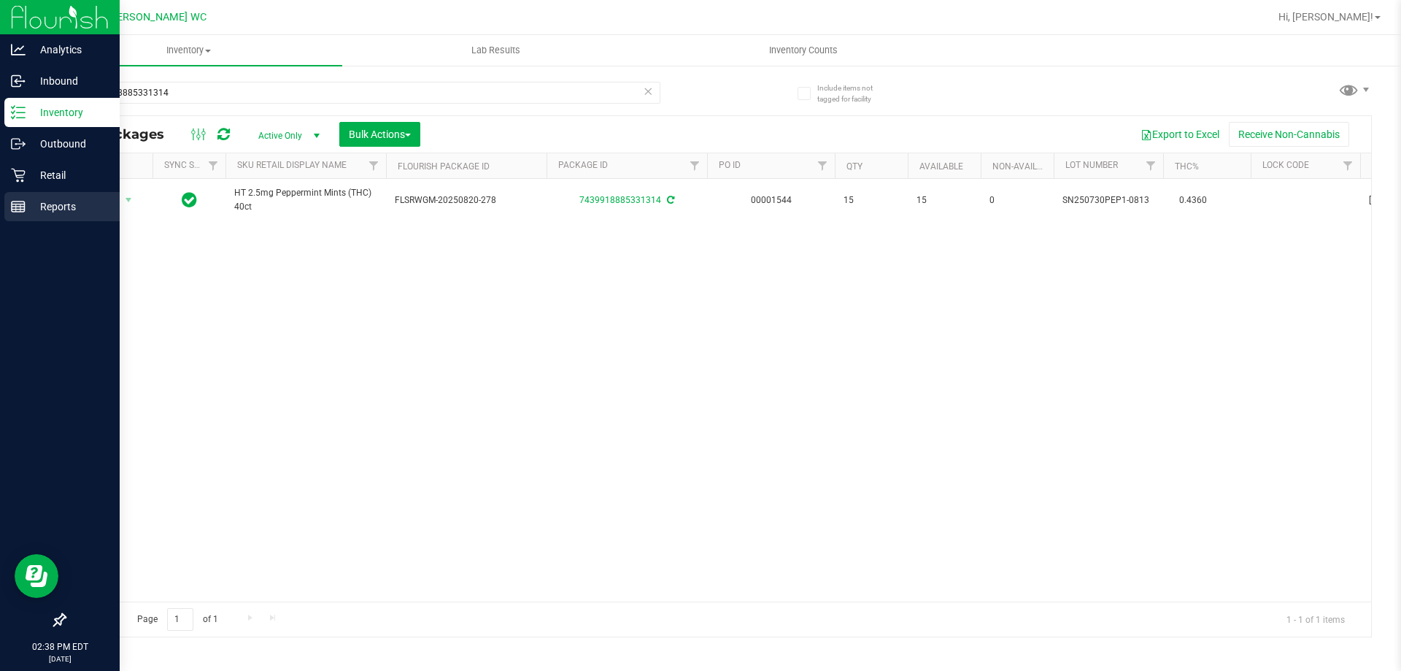
click at [23, 202] on icon at bounding box center [18, 206] width 15 height 15
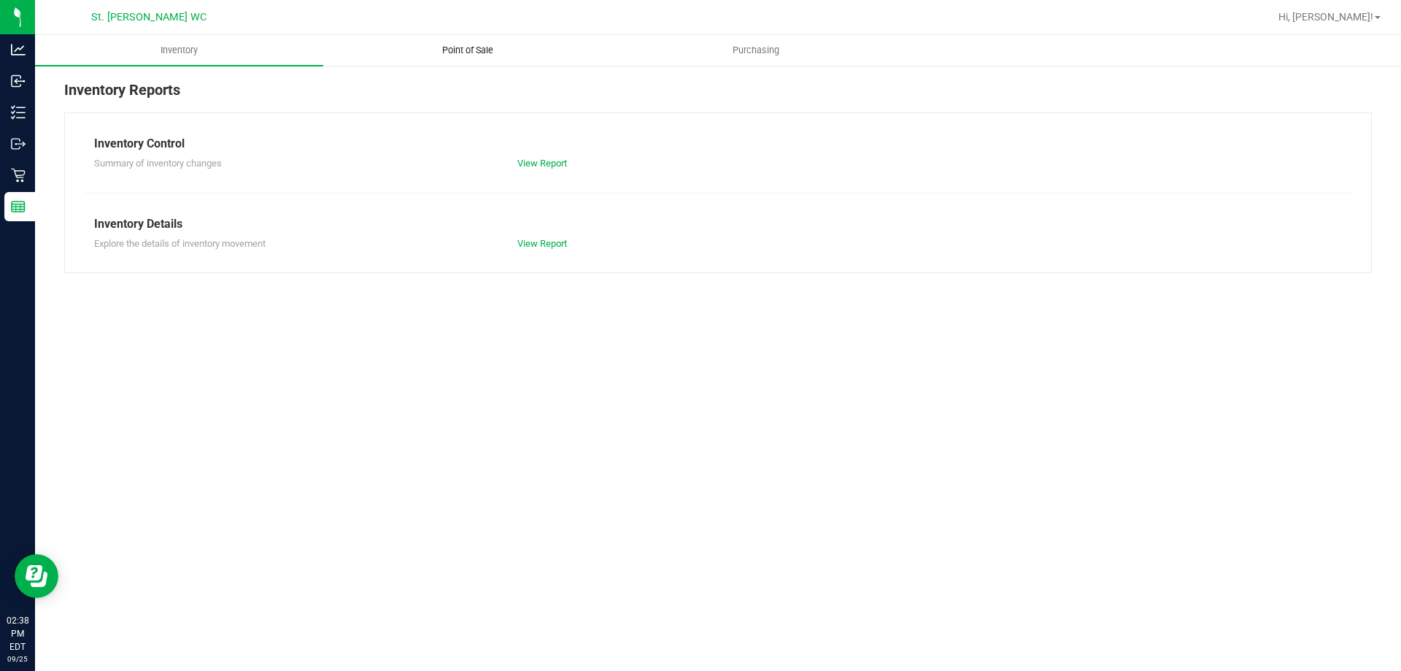
click at [459, 53] on span "Point of Sale" at bounding box center [468, 50] width 90 height 13
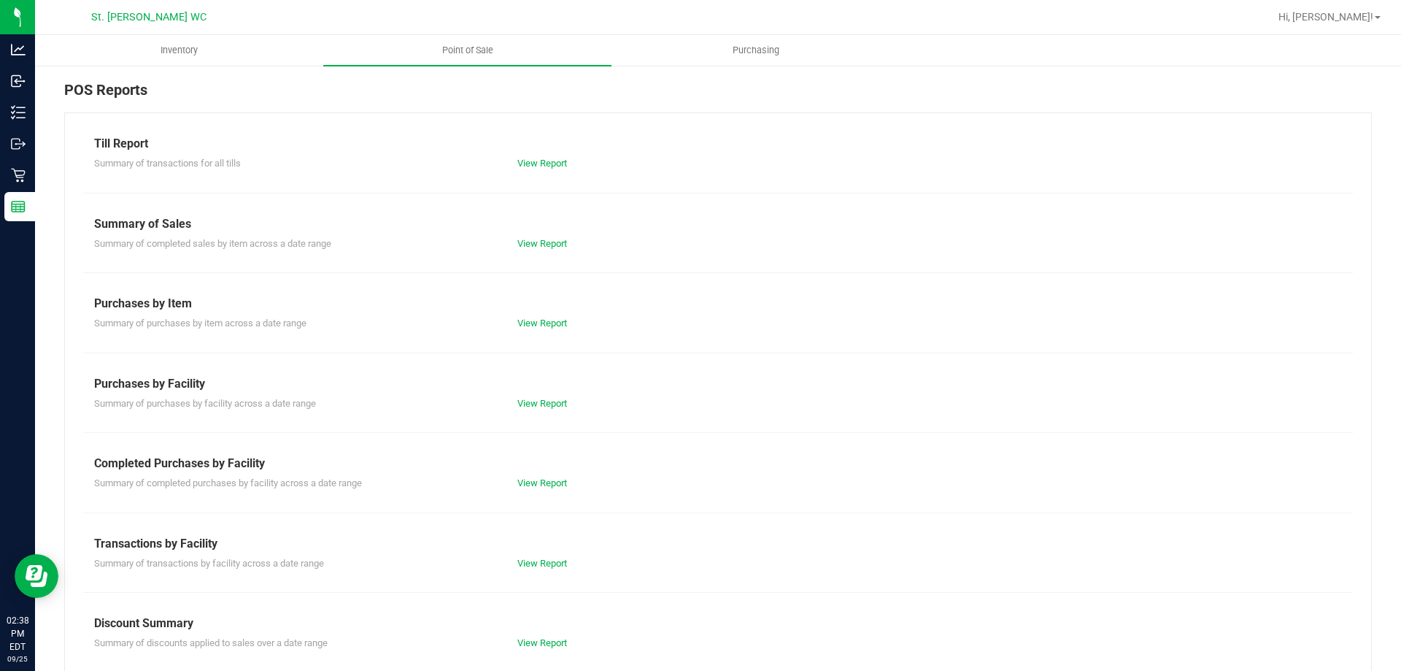
click at [517, 153] on div "Summary of transactions for all tills View Report" at bounding box center [718, 162] width 1270 height 18
click at [525, 161] on link "View Report" at bounding box center [542, 163] width 50 height 11
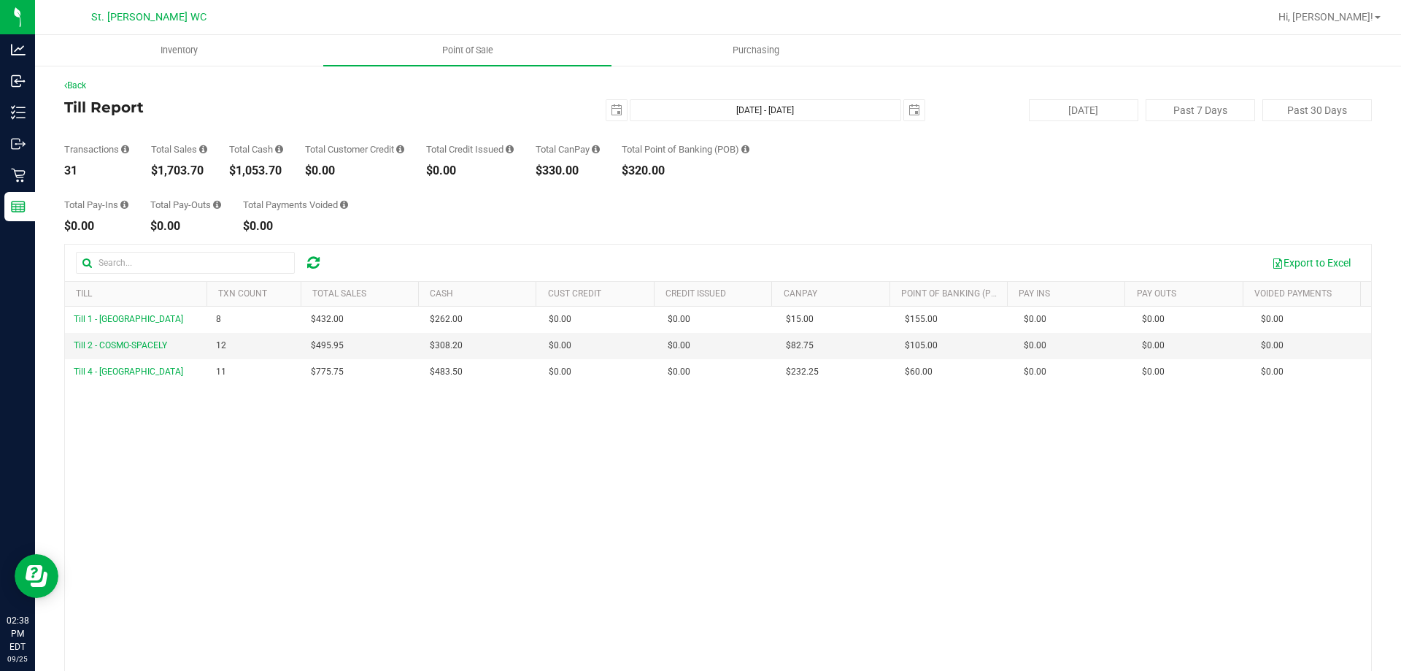
click at [274, 102] on h4 "Till Report" at bounding box center [282, 107] width 436 height 16
click at [290, 97] on div "Back Till Report 2025-09-25 Sep 25, 2025 - Sep 25, 2025 2025-09-25 Today Past 7…" at bounding box center [718, 422] width 1308 height 686
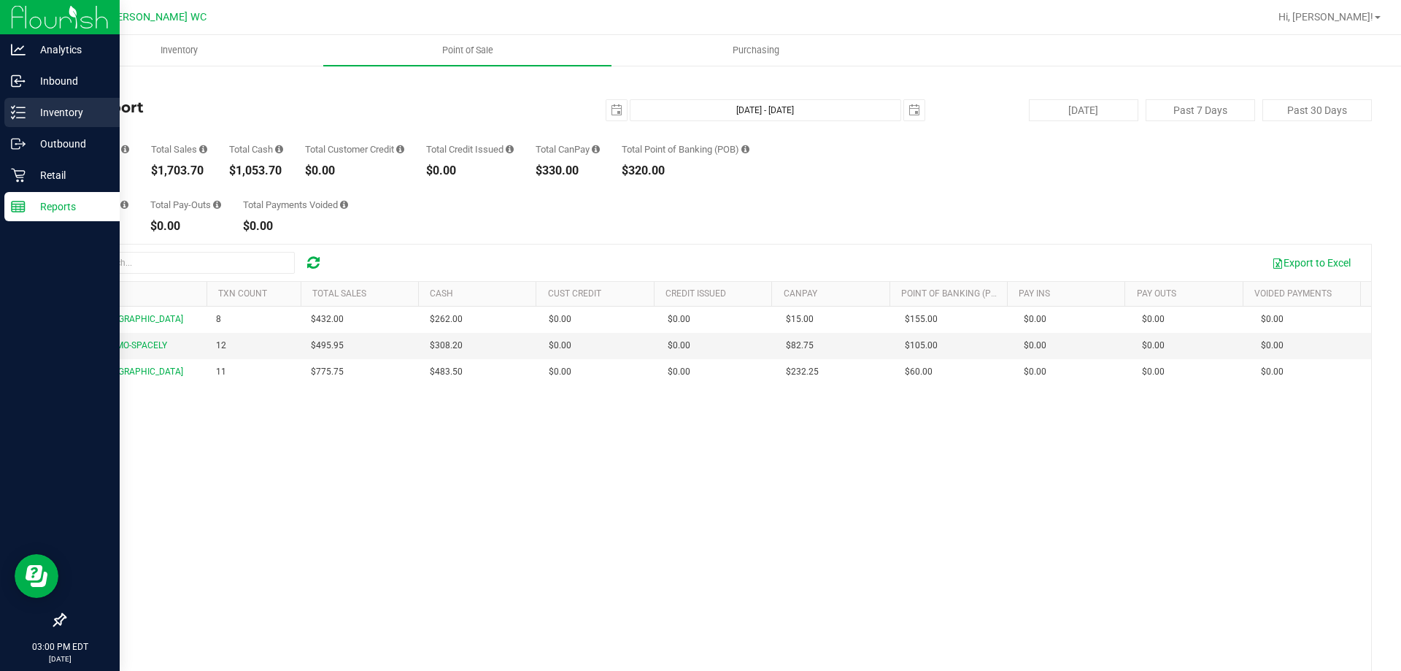
click at [20, 112] on line at bounding box center [21, 112] width 8 height 0
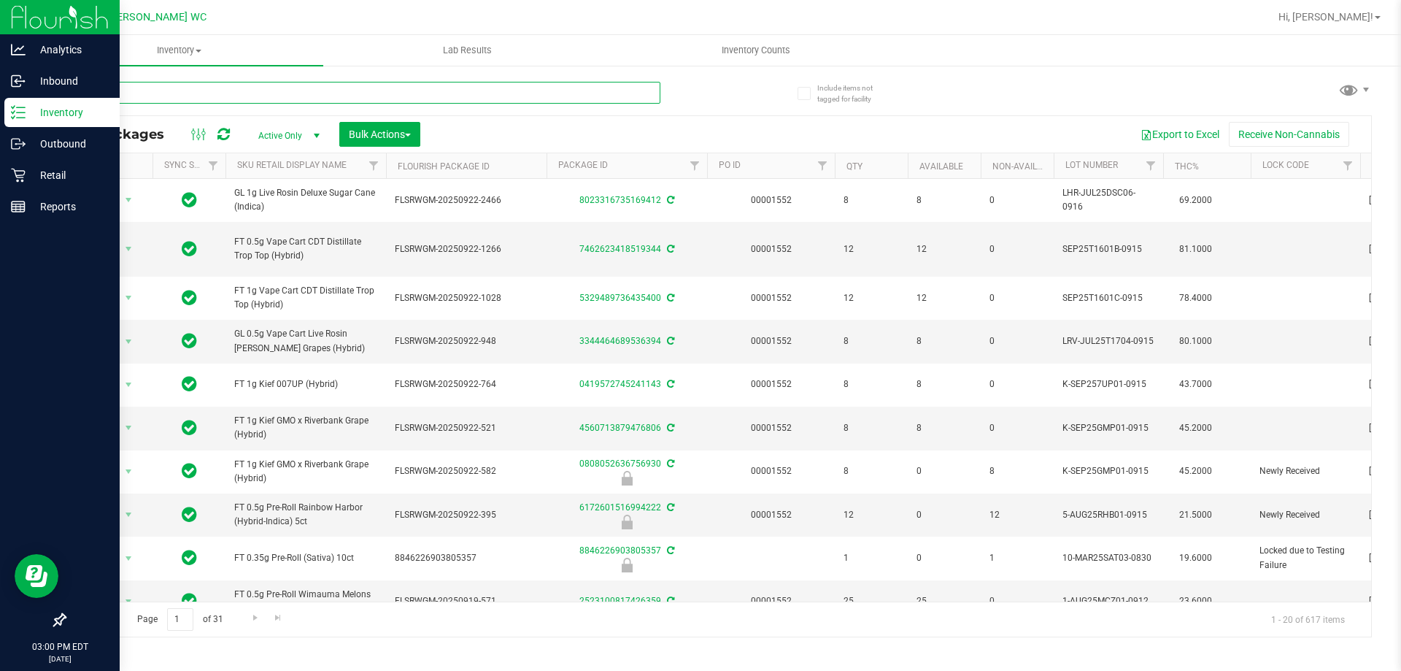
click at [142, 91] on input "text" at bounding box center [362, 93] width 596 height 22
type input "3344464689536394"
